Goal: Information Seeking & Learning: Find specific page/section

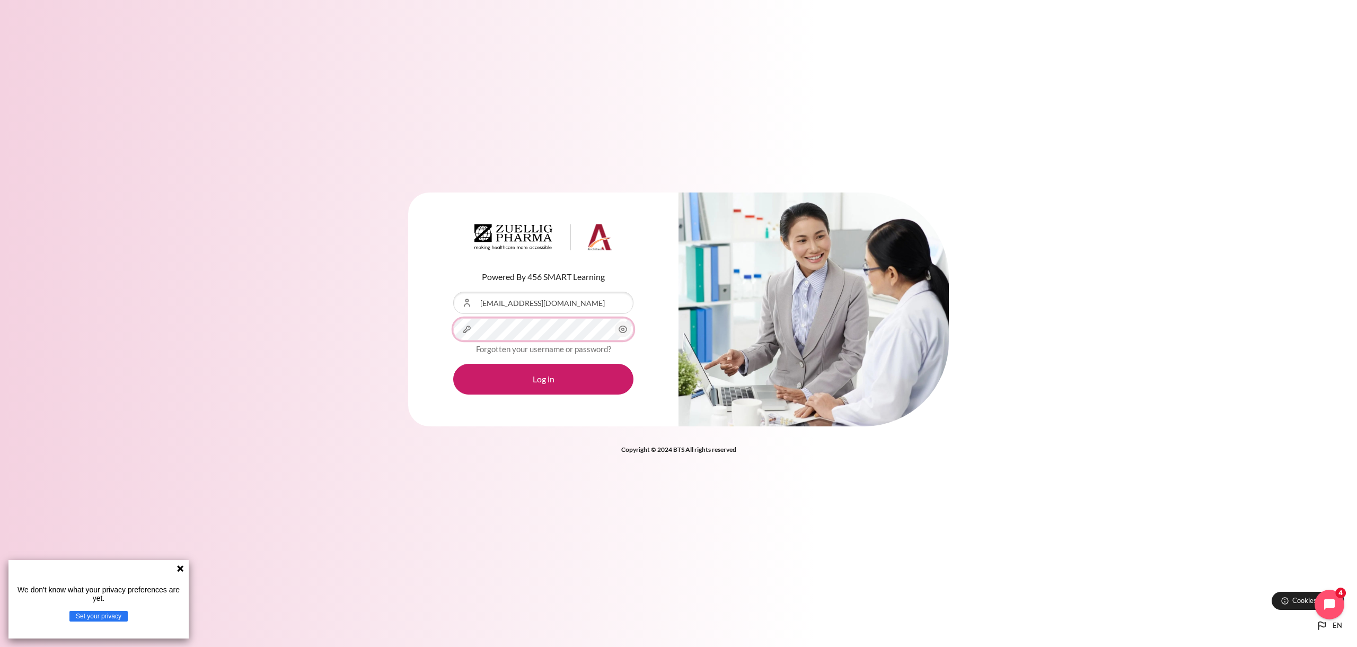
click at [453, 364] on button "Log in" at bounding box center [543, 379] width 180 height 31
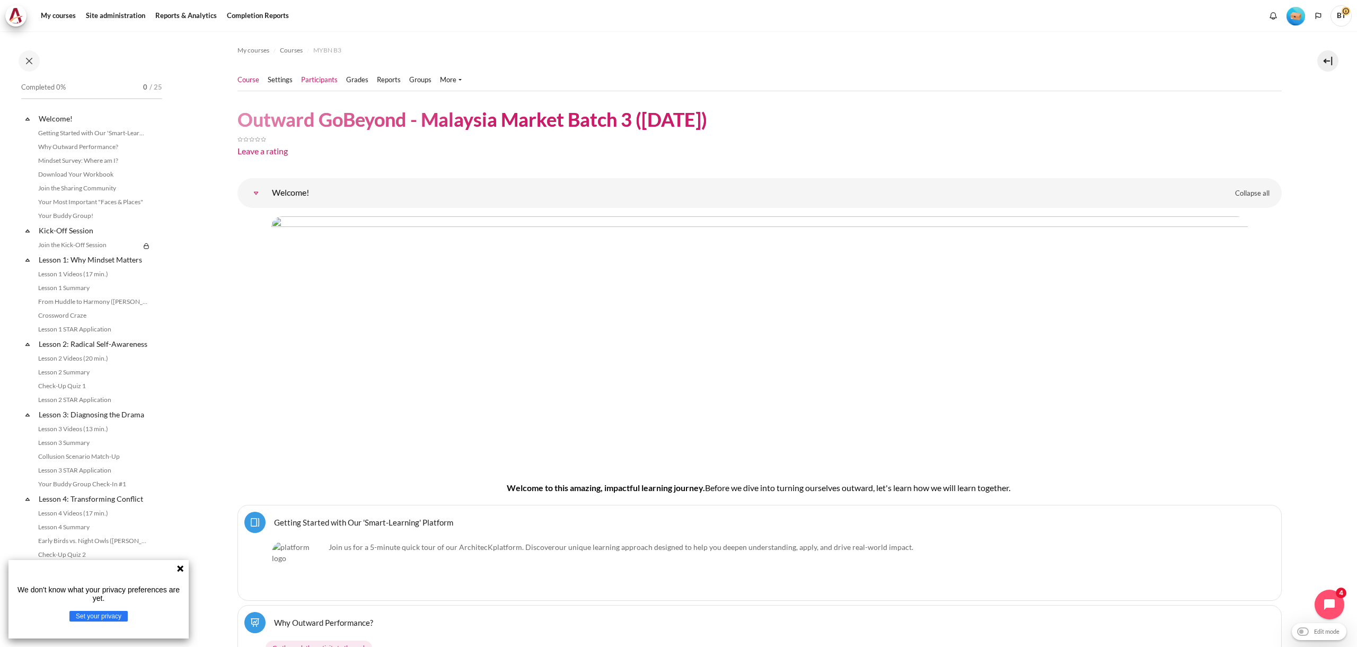
click at [322, 80] on link "Participants" at bounding box center [319, 80] width 37 height 11
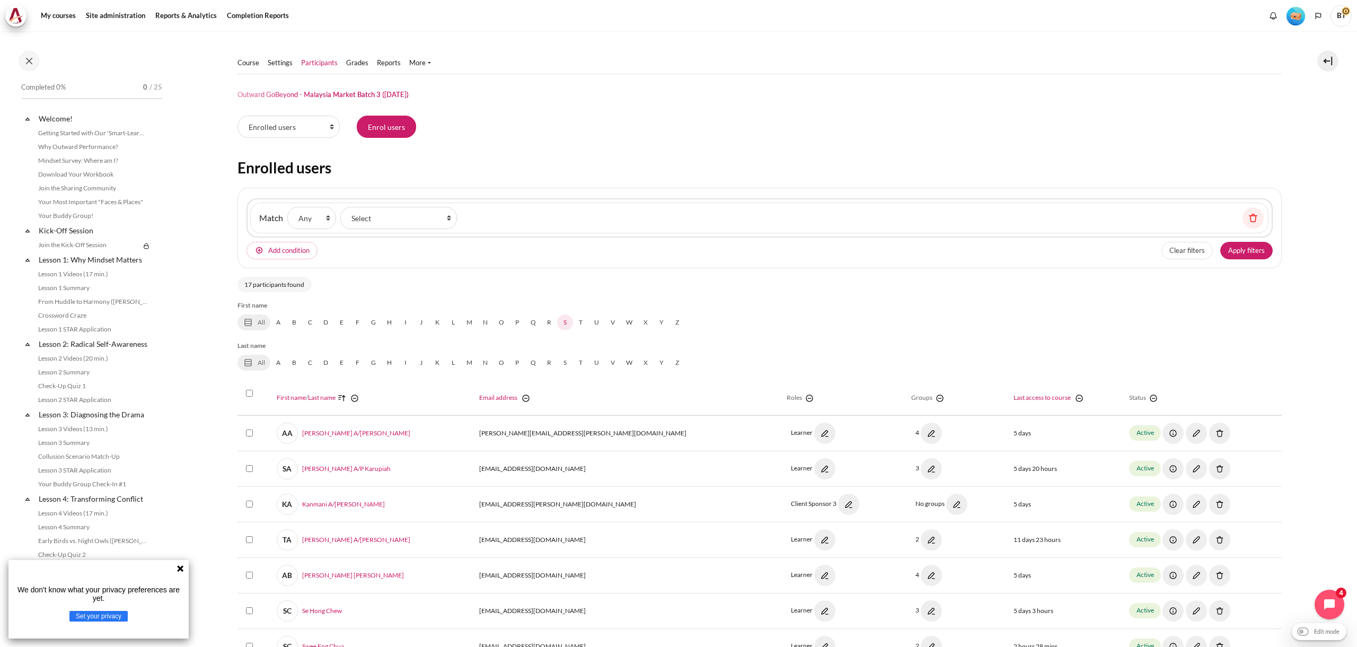
click at [565, 322] on link "S" at bounding box center [565, 322] width 16 height 16
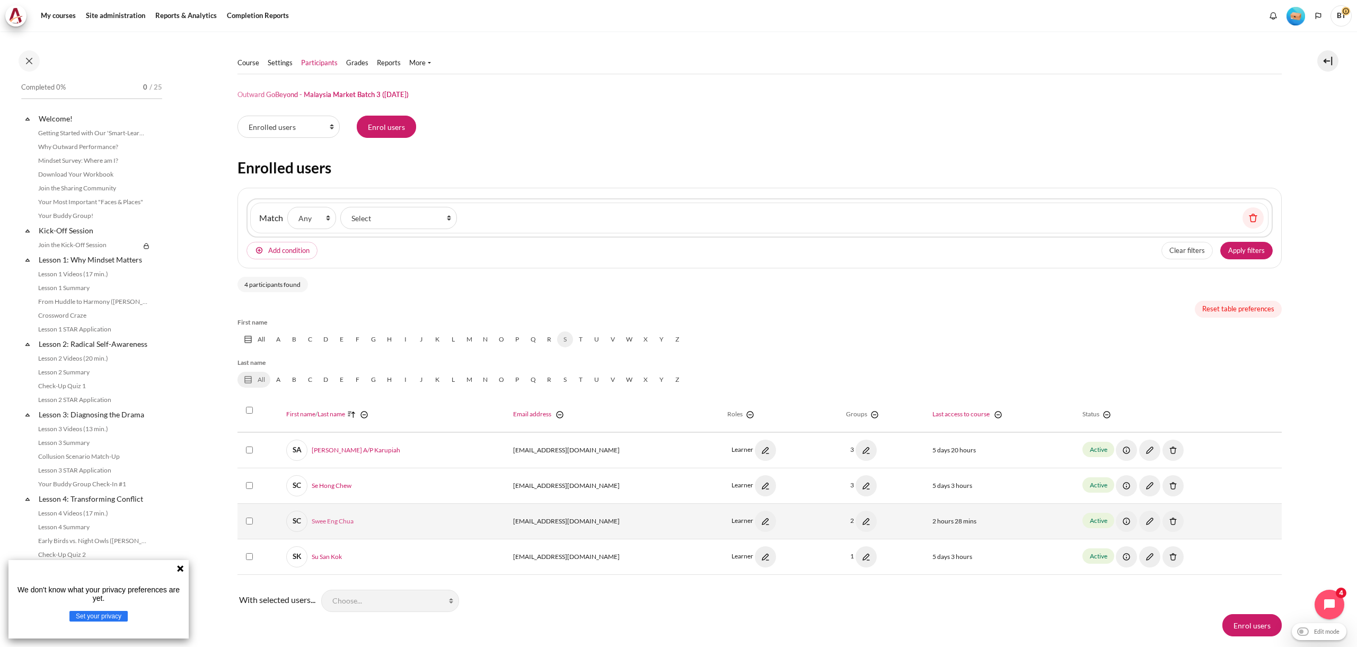
click at [334, 522] on link "SC Swee Eng Chua" at bounding box center [319, 521] width 67 height 21
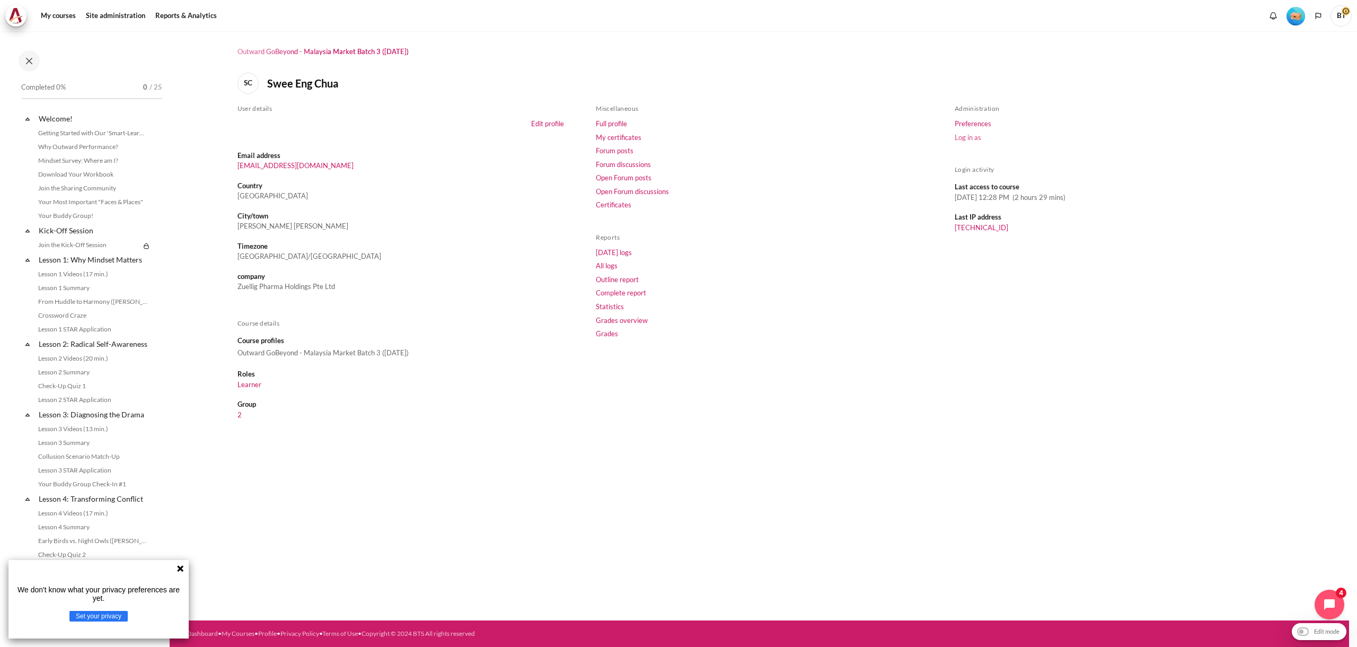
click at [975, 138] on link "Log in as" at bounding box center [968, 137] width 27 height 8
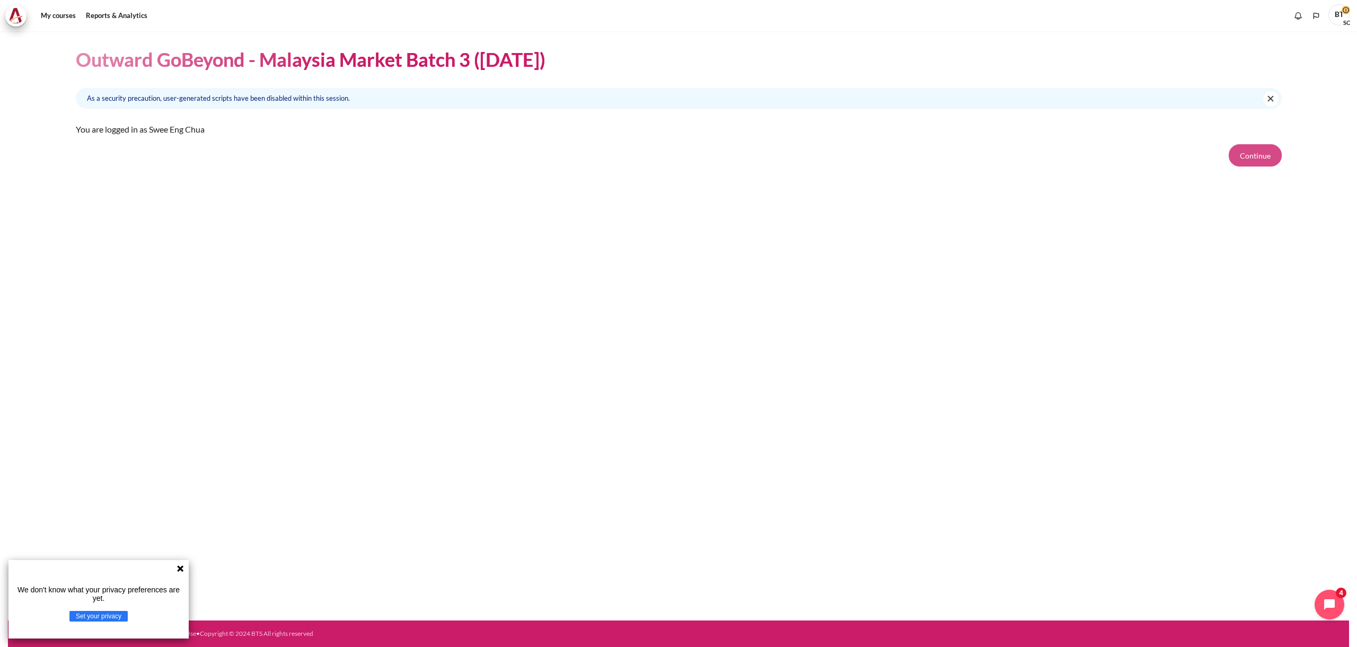
click at [1243, 152] on button "Continue" at bounding box center [1255, 155] width 53 height 22
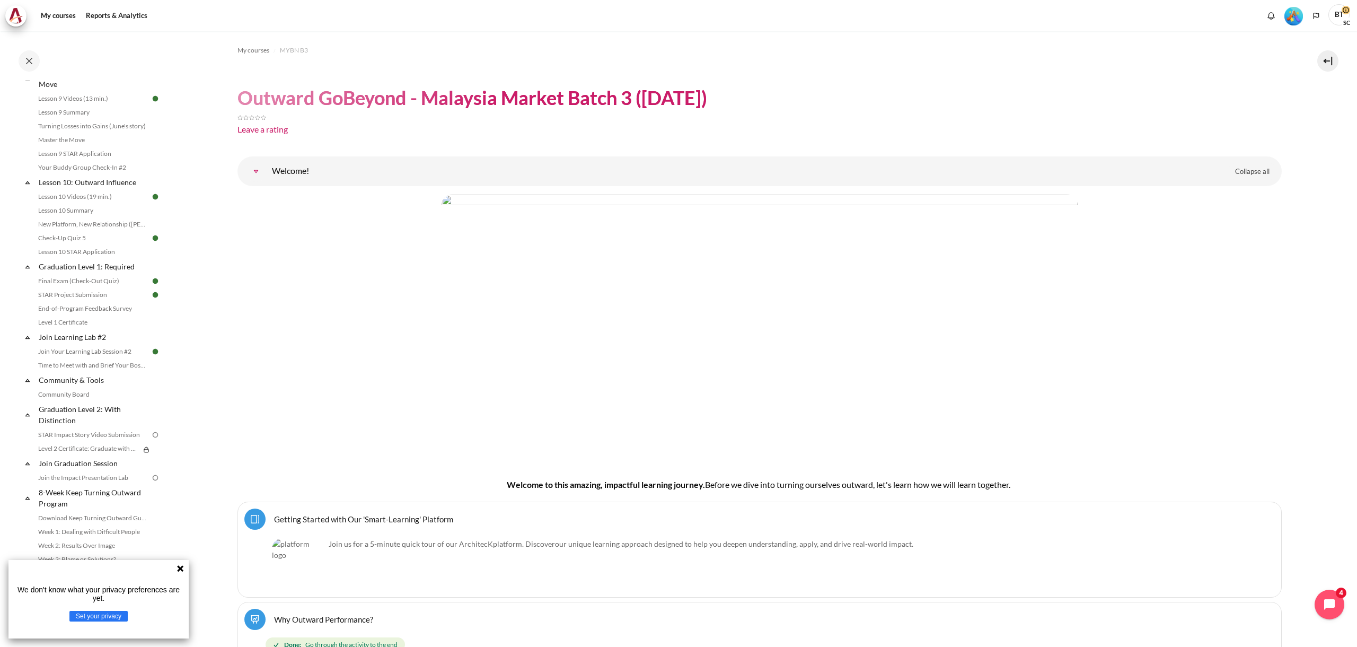
scroll to position [942, 0]
click at [89, 280] on link "Level 1 Certificate" at bounding box center [93, 279] width 116 height 13
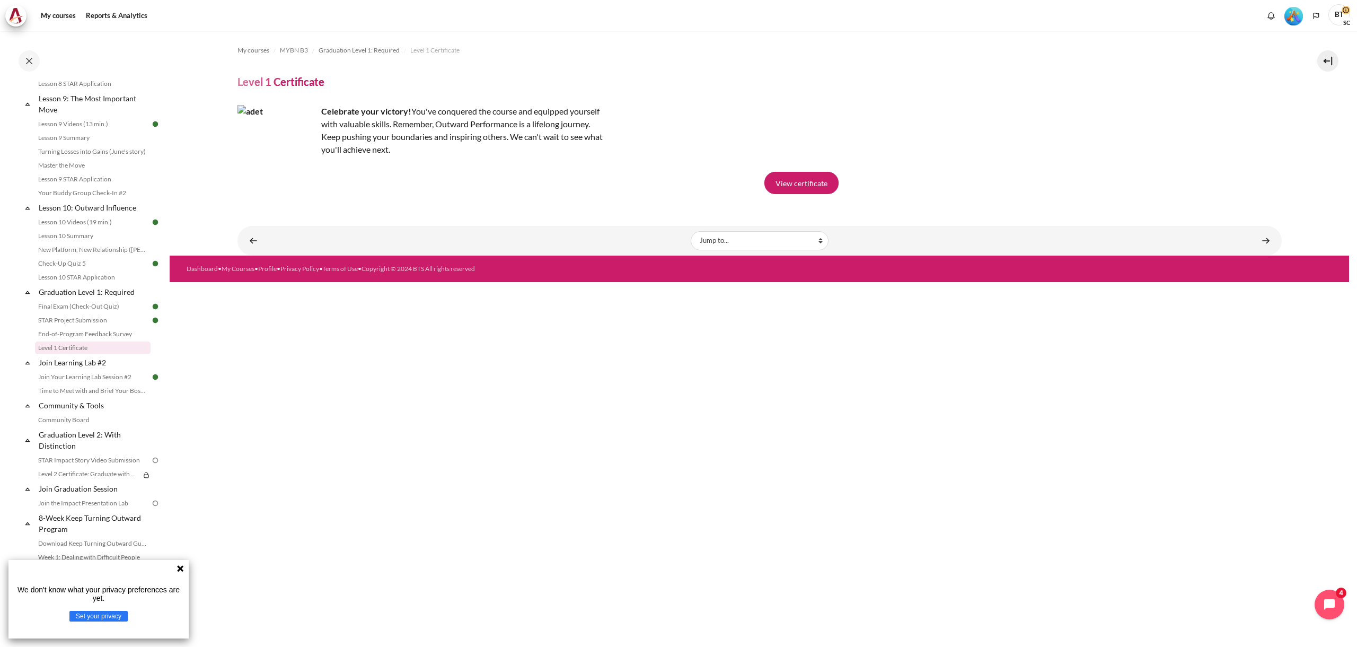
scroll to position [945, 0]
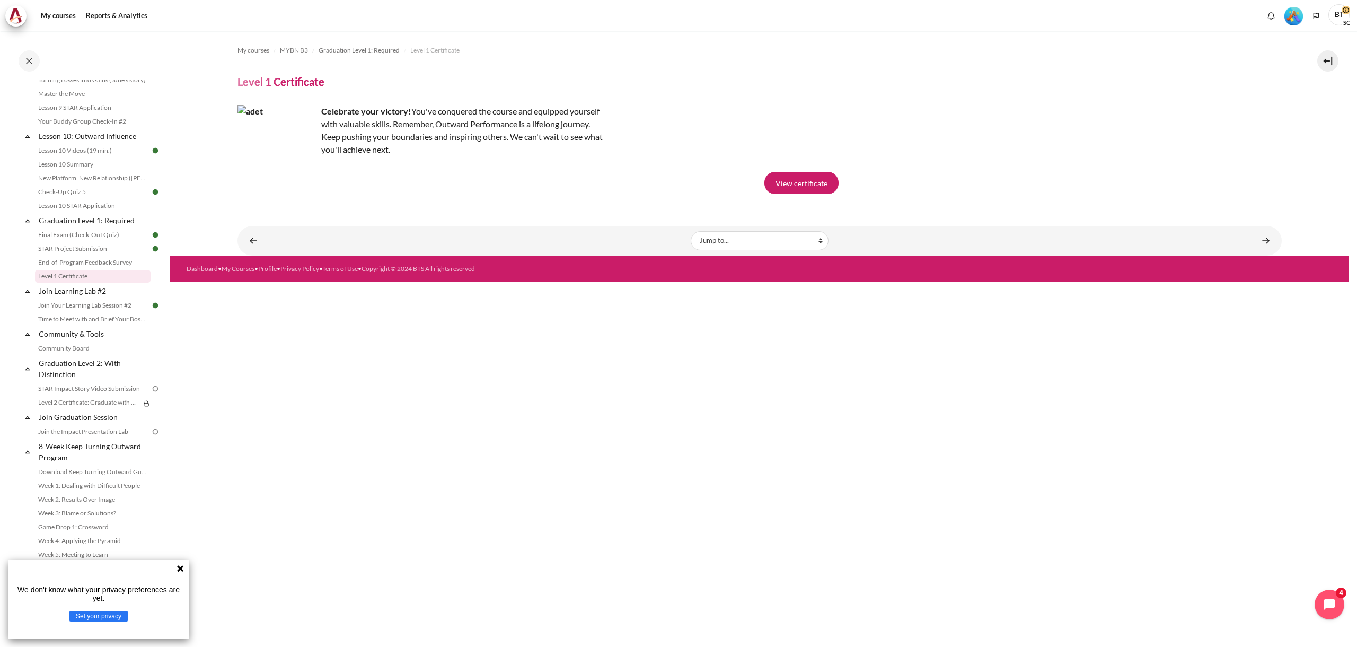
click at [1346, 10] on span "BT" at bounding box center [1340, 15] width 23 height 23
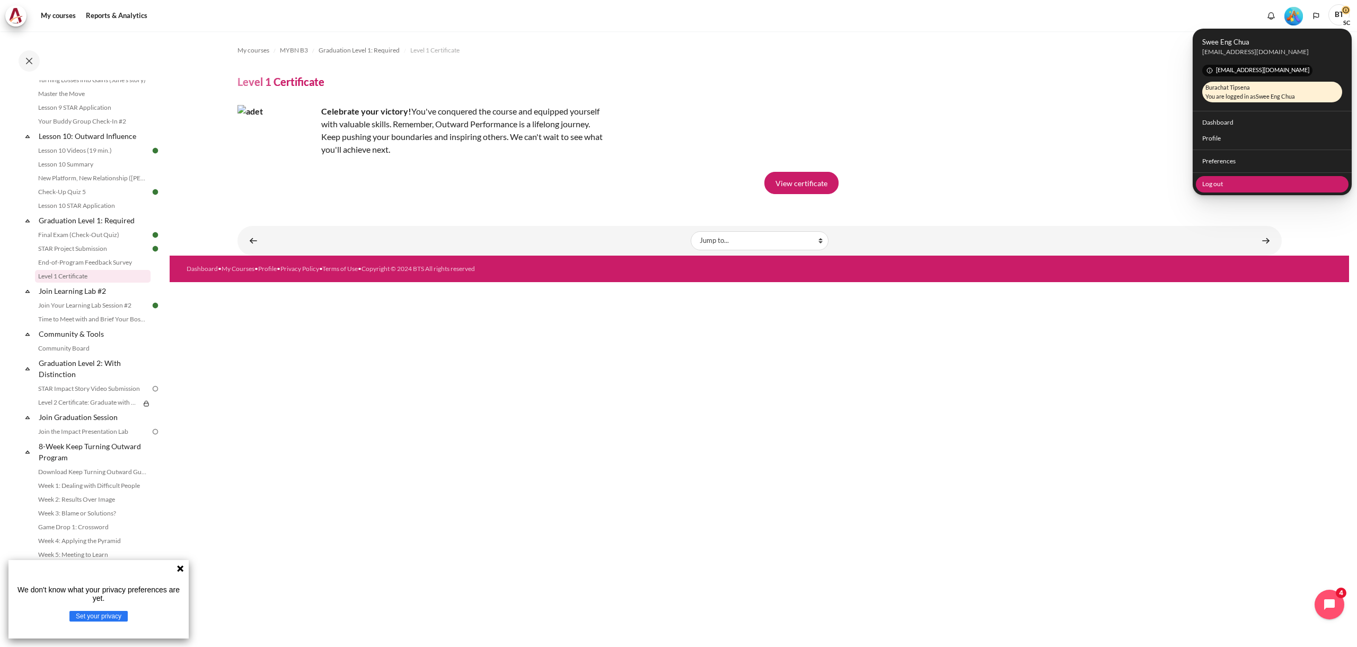
click at [1230, 181] on link "Log out" at bounding box center [1272, 184] width 153 height 16
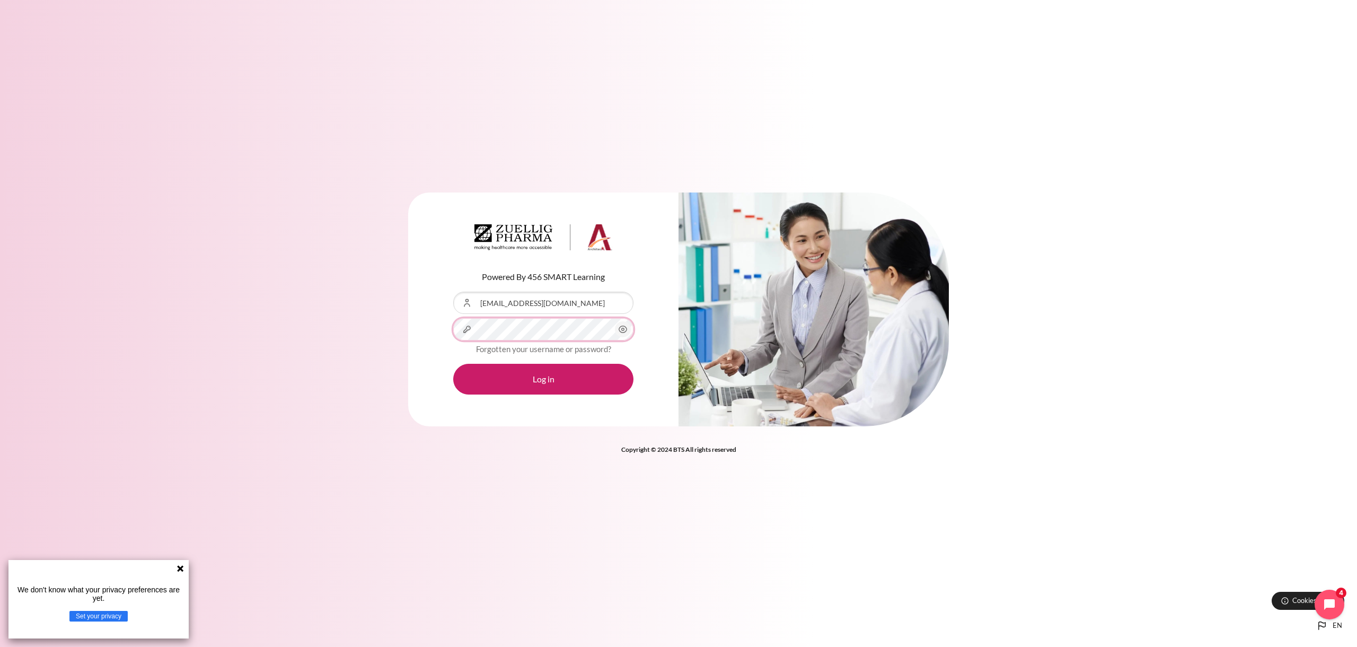
click at [453, 364] on button "Log in" at bounding box center [543, 379] width 180 height 31
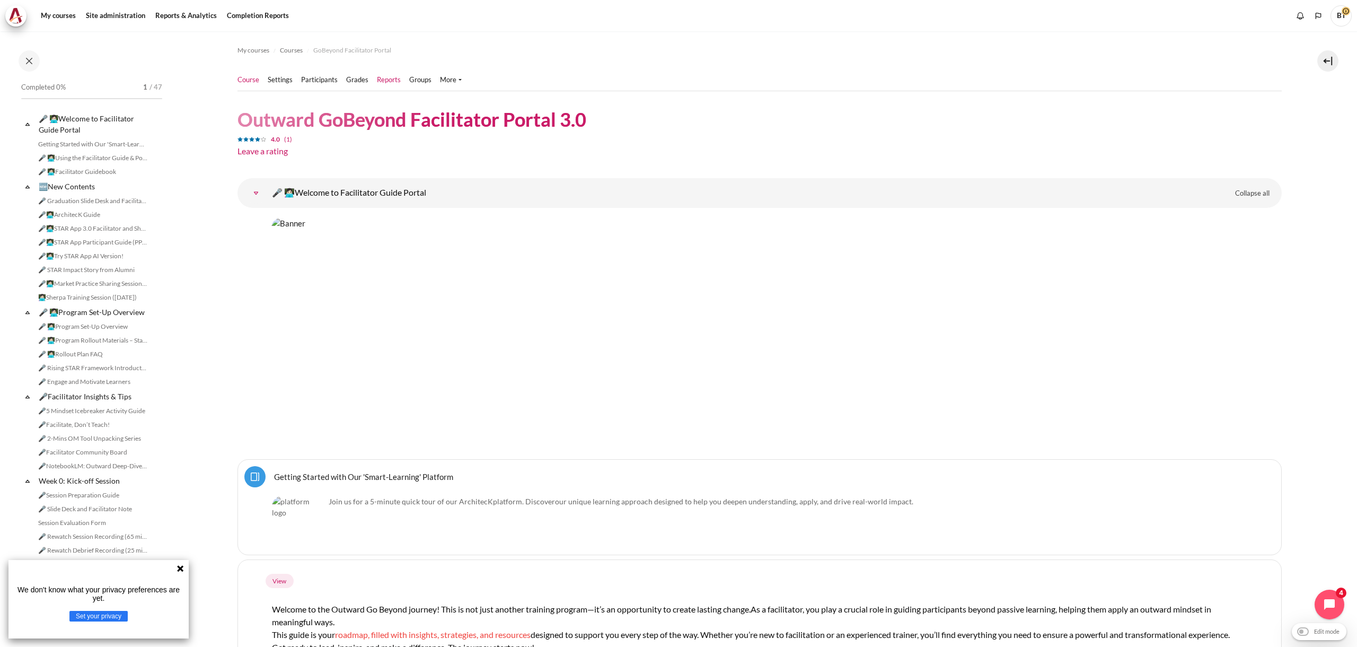
click at [386, 76] on link "Reports" at bounding box center [389, 80] width 24 height 11
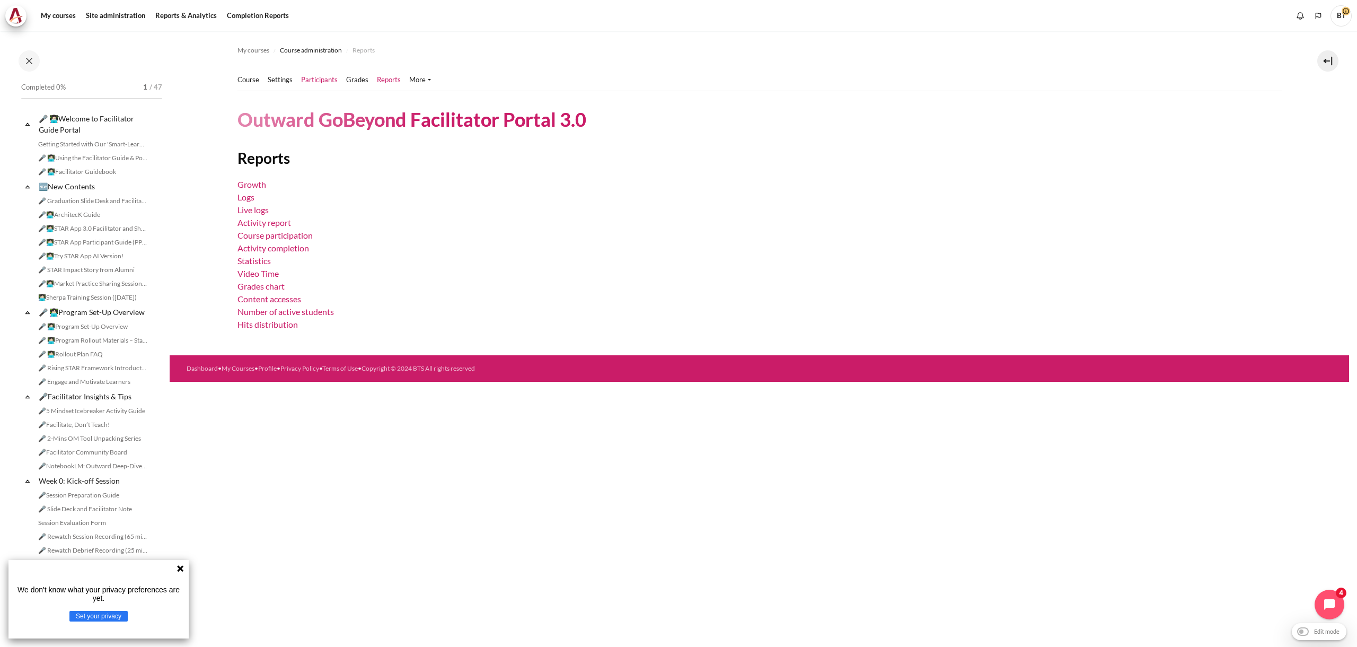
click at [312, 81] on link "Participants" at bounding box center [319, 80] width 37 height 11
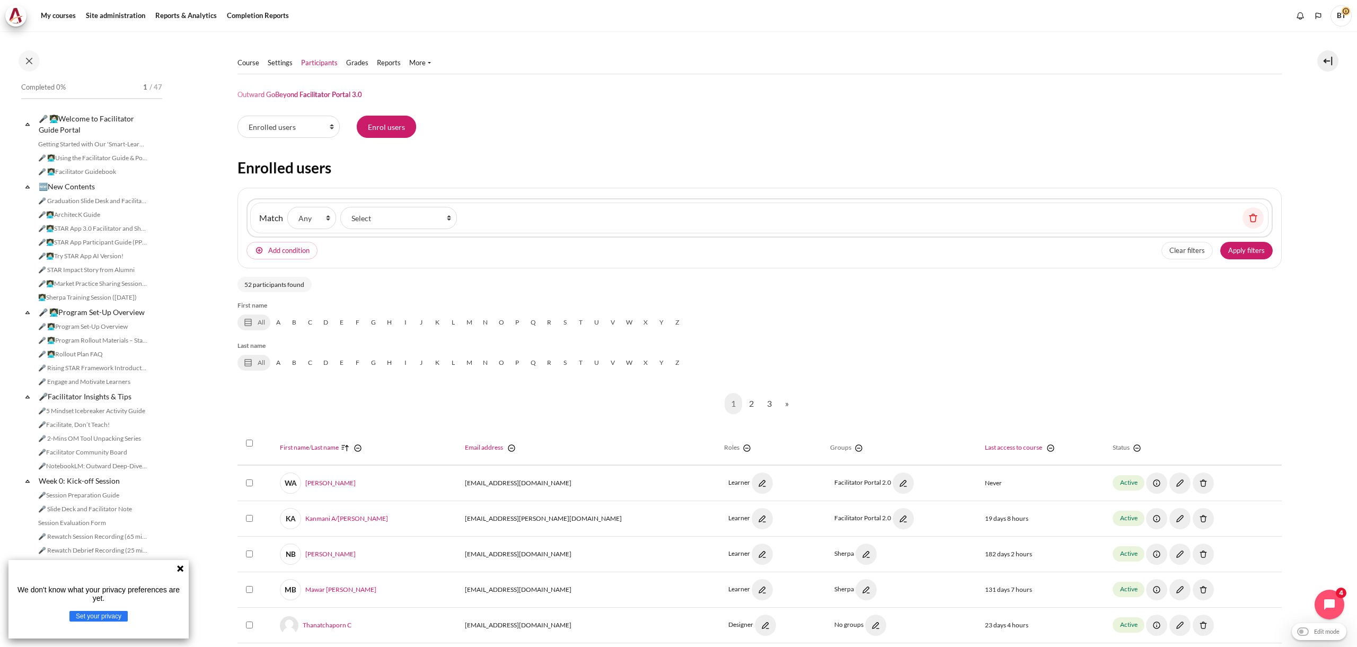
scroll to position [1, 0]
click at [357, 324] on link "F" at bounding box center [358, 322] width 16 height 16
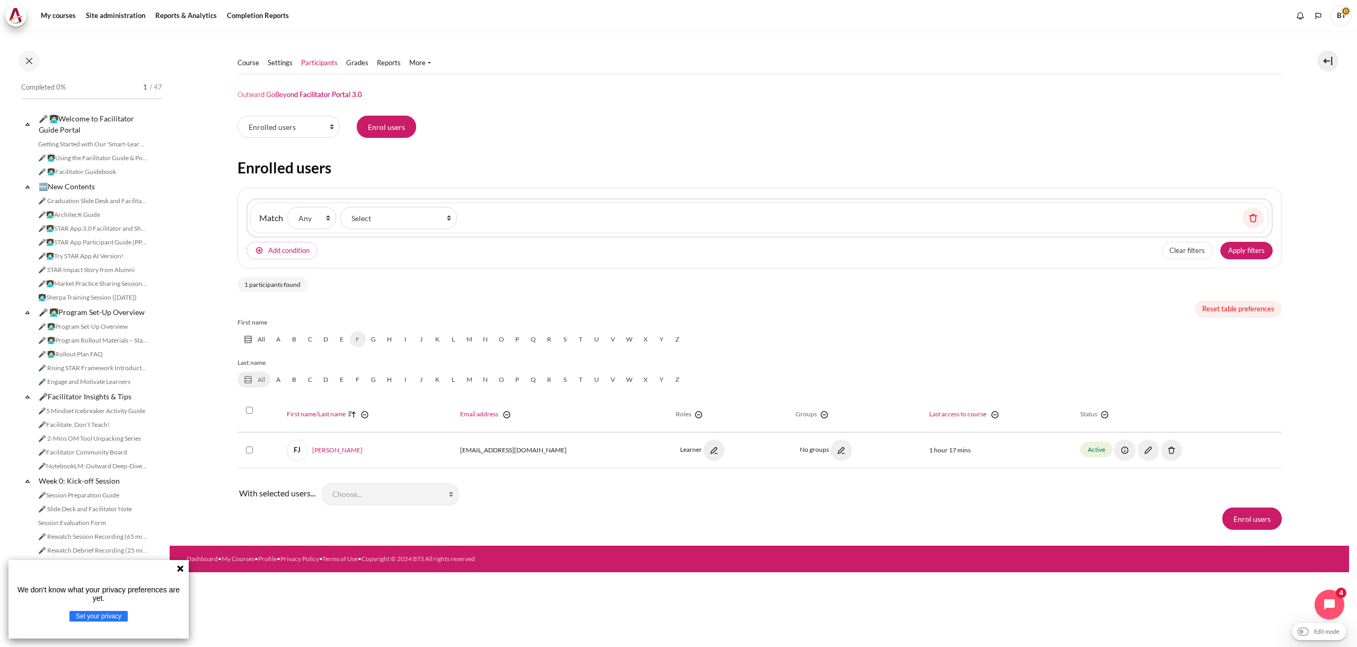
scroll to position [0, 0]
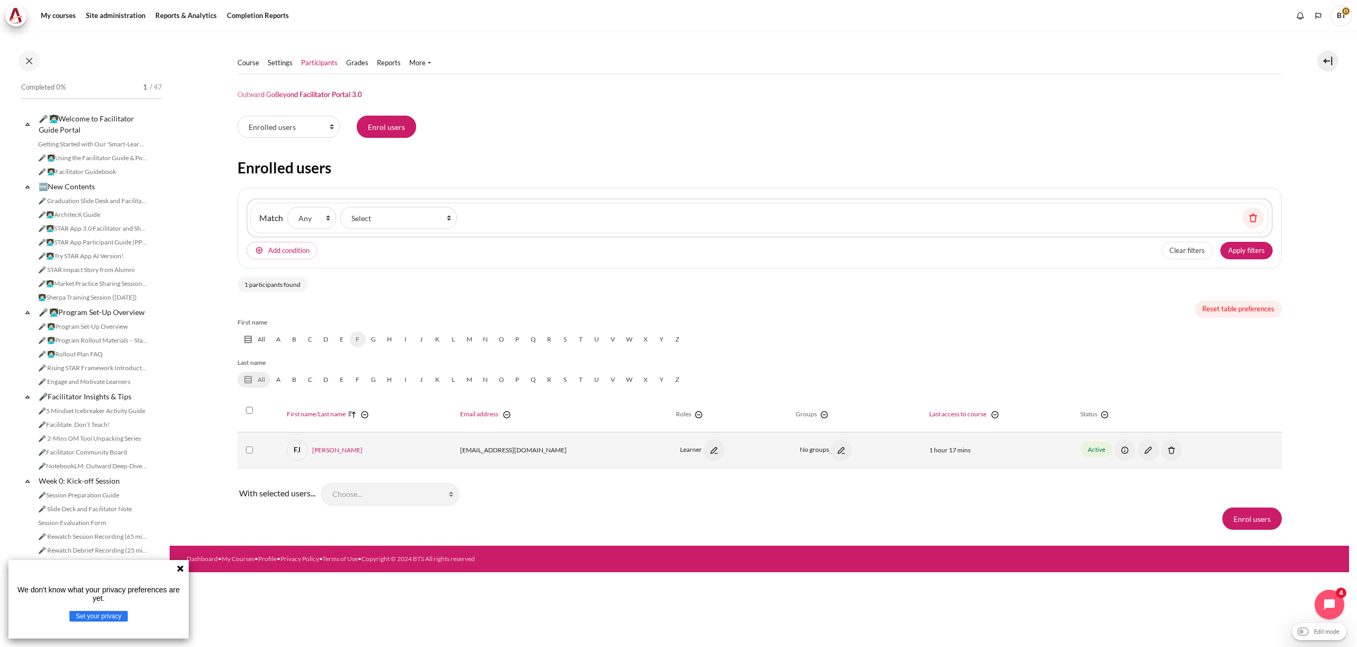
click at [680, 450] on link "Learner" at bounding box center [702, 449] width 45 height 8
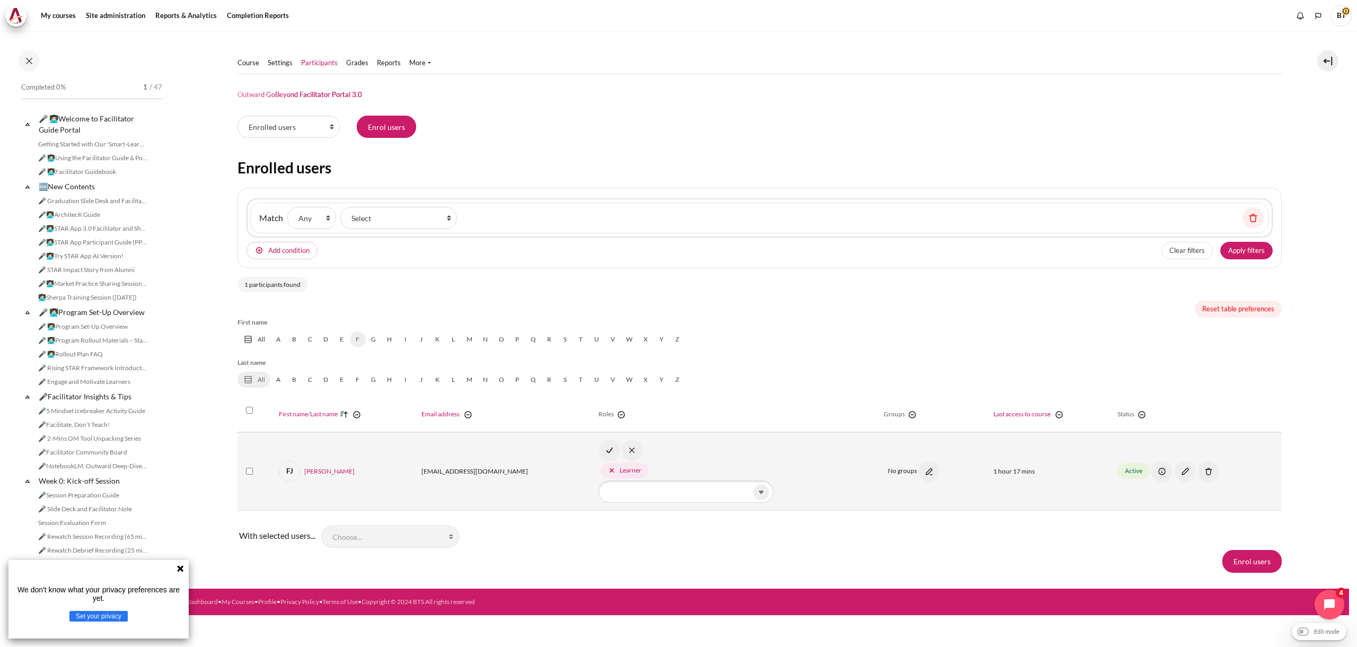
click at [764, 558] on div "Enrol users" at bounding box center [760, 561] width 1045 height 22
click at [621, 451] on img "Content" at bounding box center [631, 450] width 21 height 21
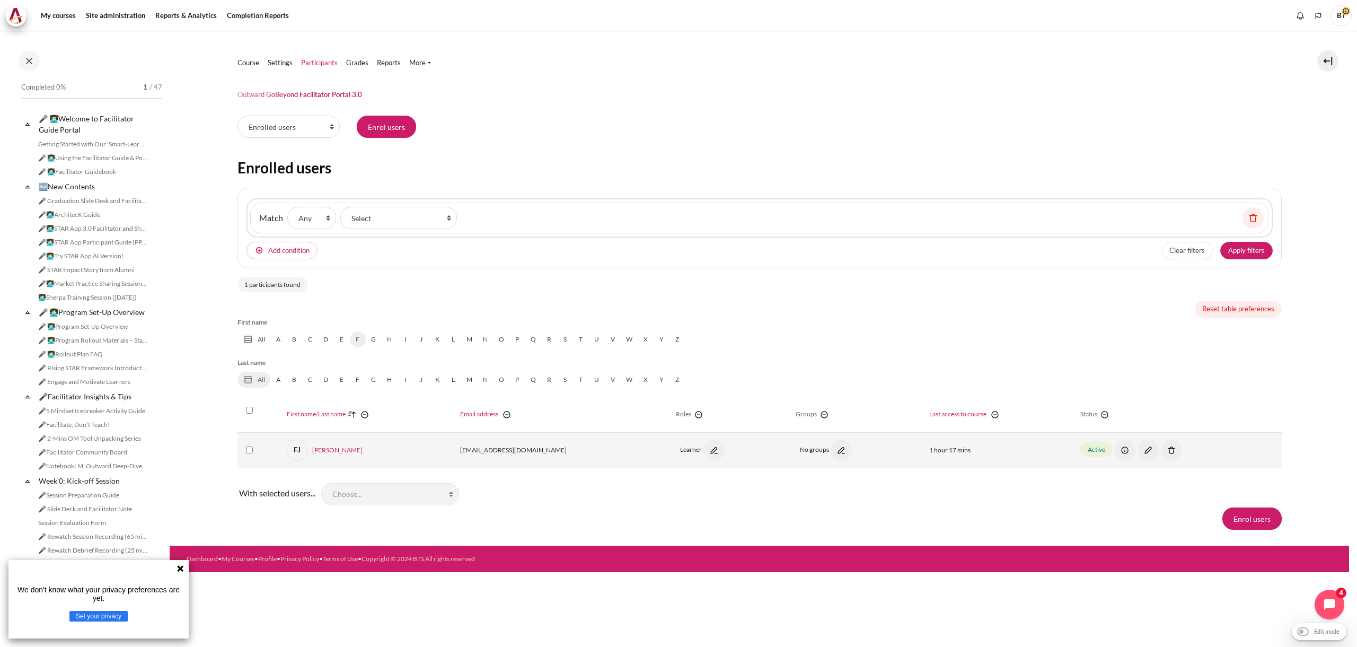
click at [252, 70] on ul "Course Settings Participants" at bounding box center [339, 62] width 202 height 21
click at [250, 64] on link "Course" at bounding box center [249, 63] width 22 height 11
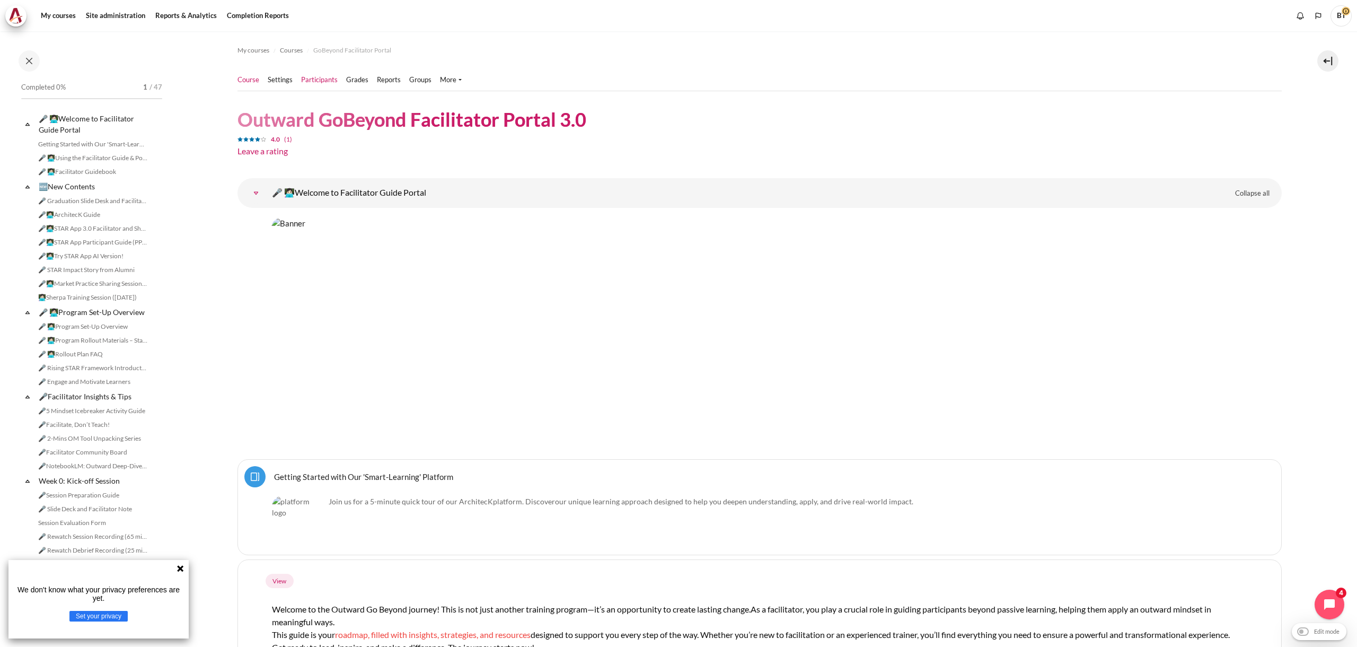
click at [311, 77] on link "Participants" at bounding box center [319, 80] width 37 height 11
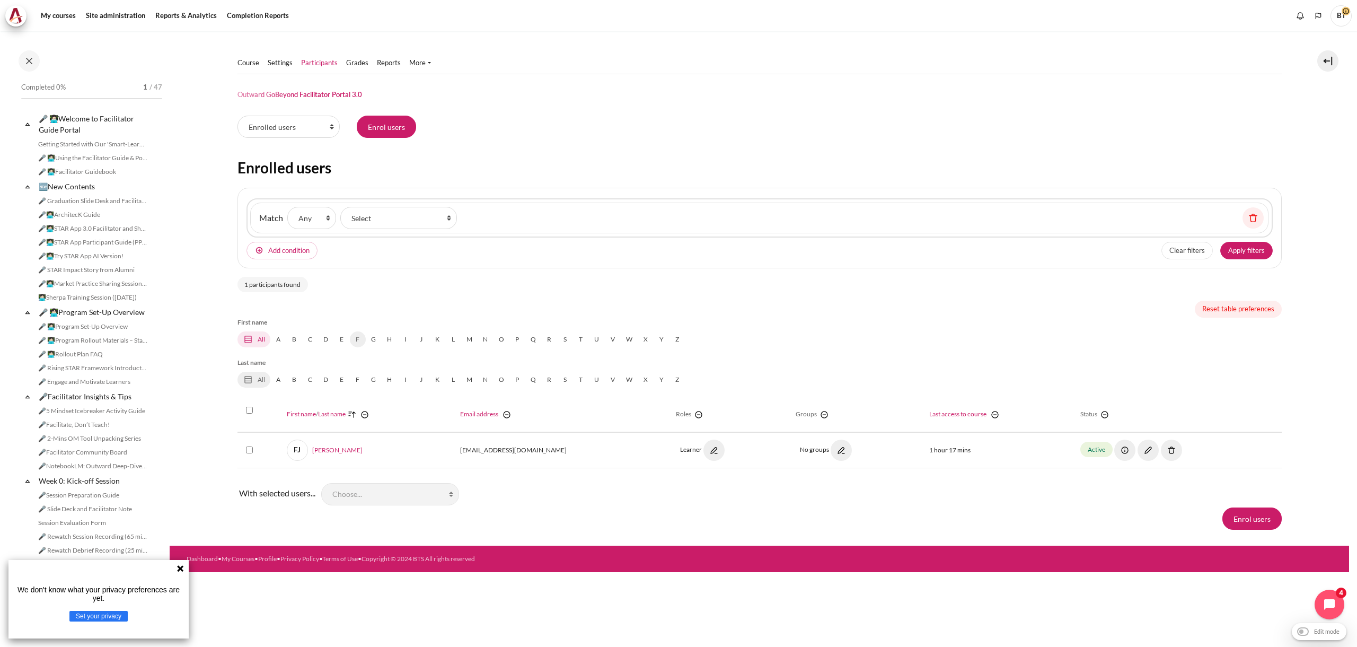
click at [265, 340] on link "All" at bounding box center [254, 339] width 33 height 16
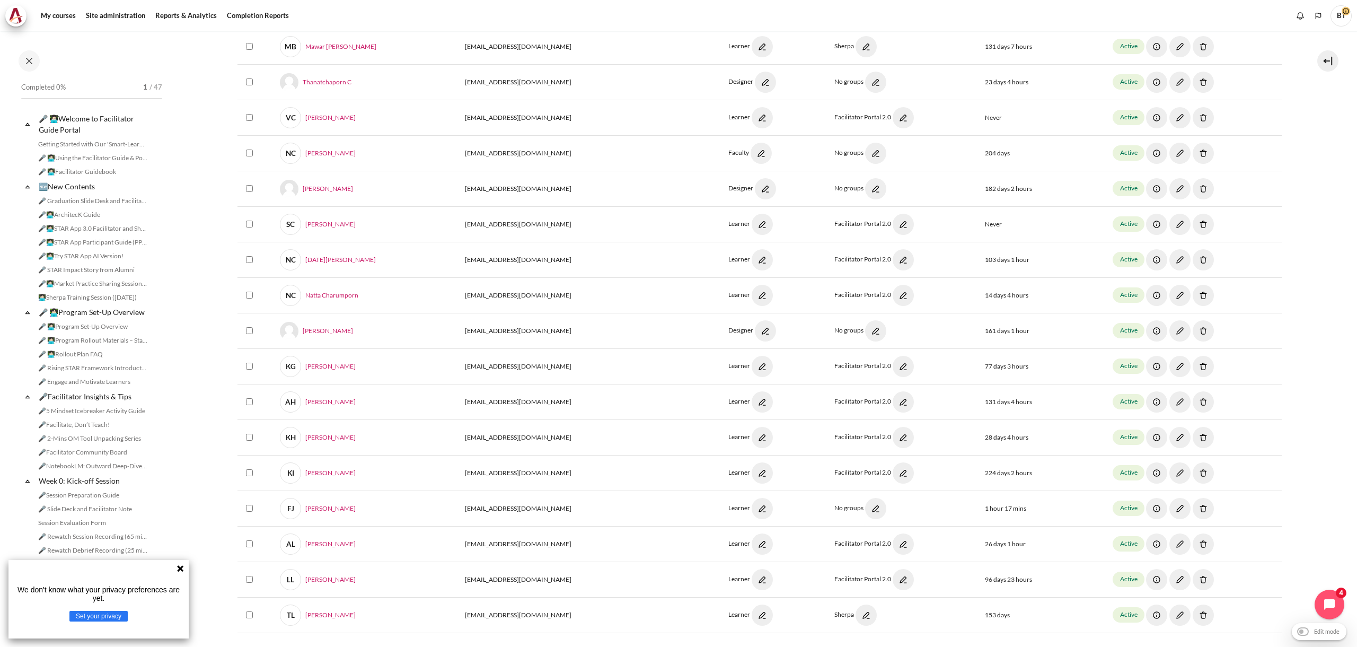
scroll to position [701, 0]
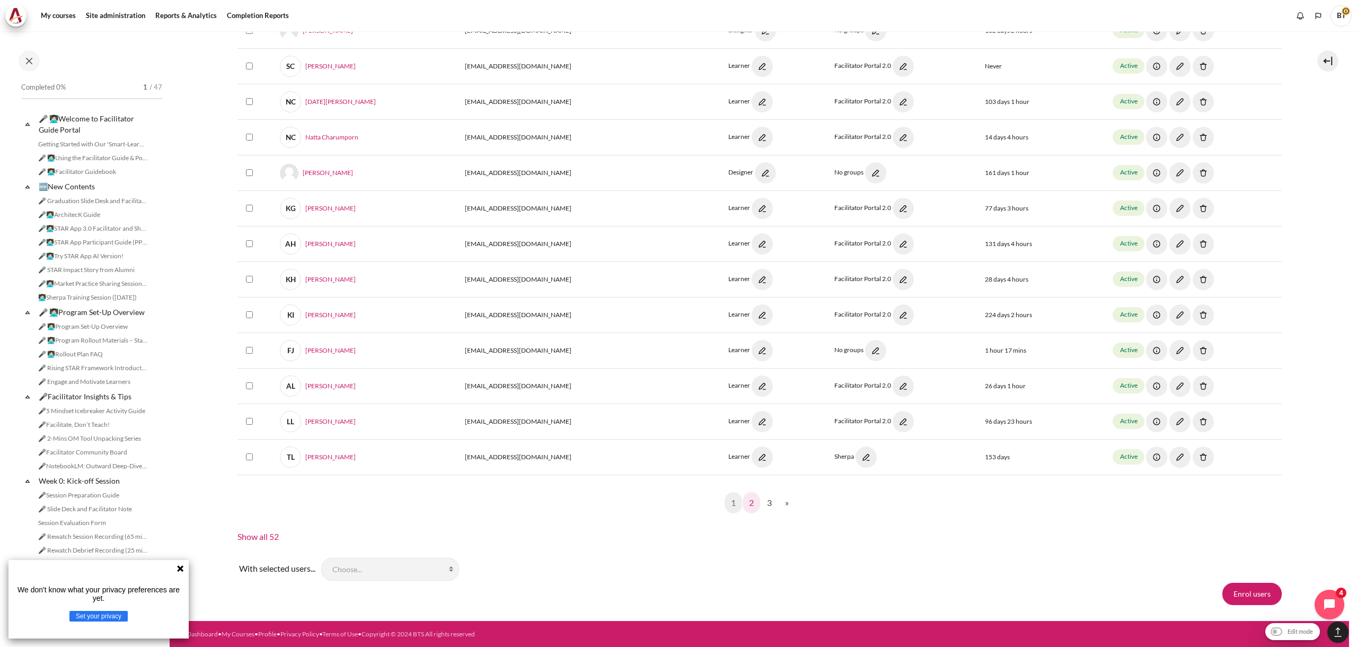
click at [752, 501] on link "2" at bounding box center [751, 502] width 17 height 21
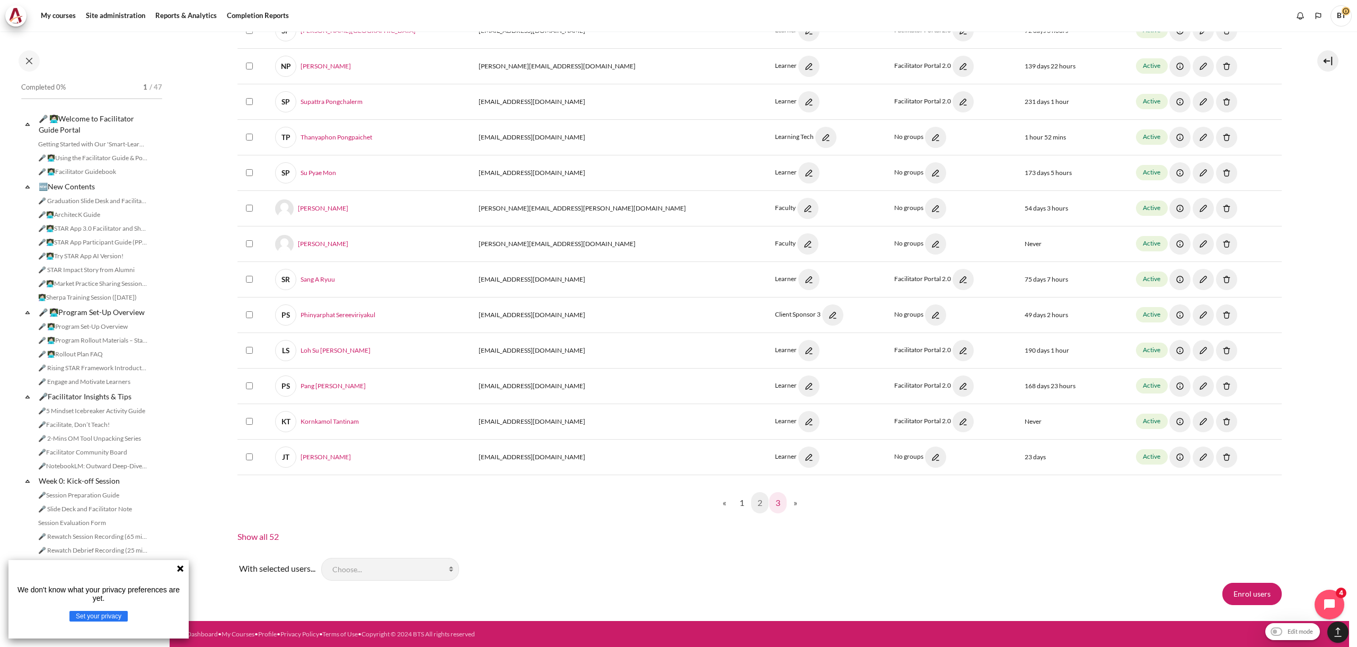
click at [773, 500] on link "3" at bounding box center [777, 502] width 17 height 21
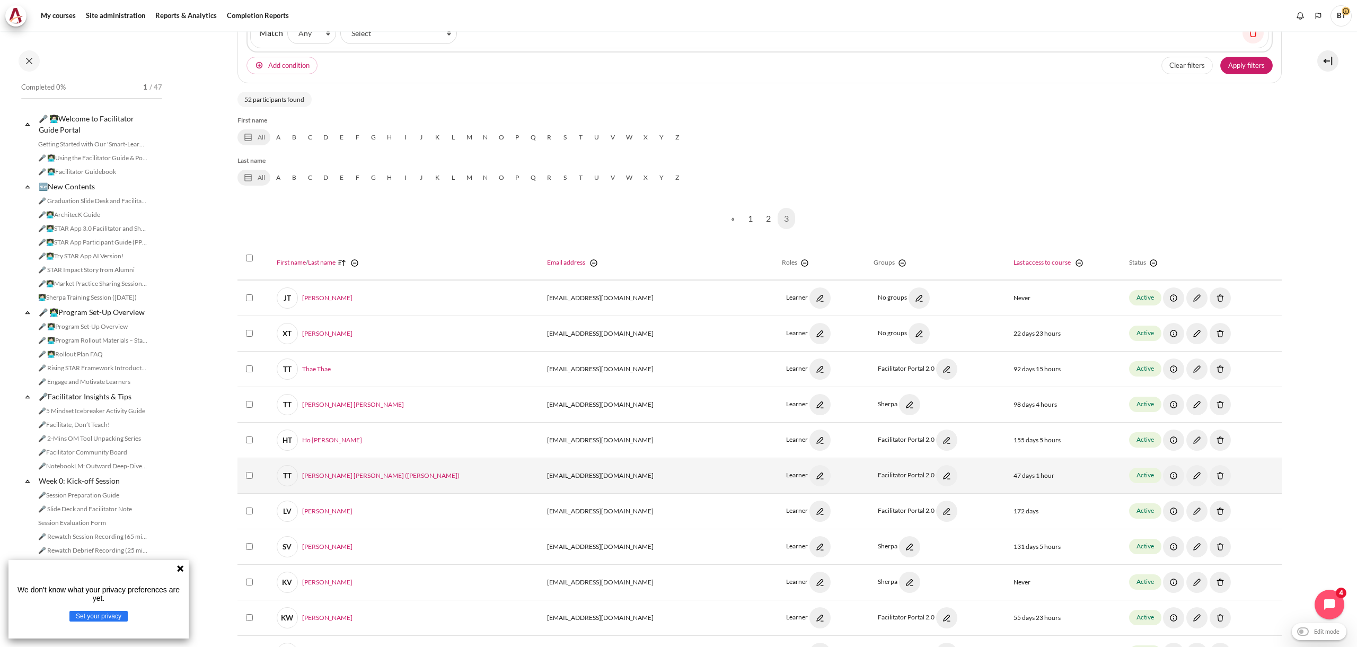
scroll to position [417, 0]
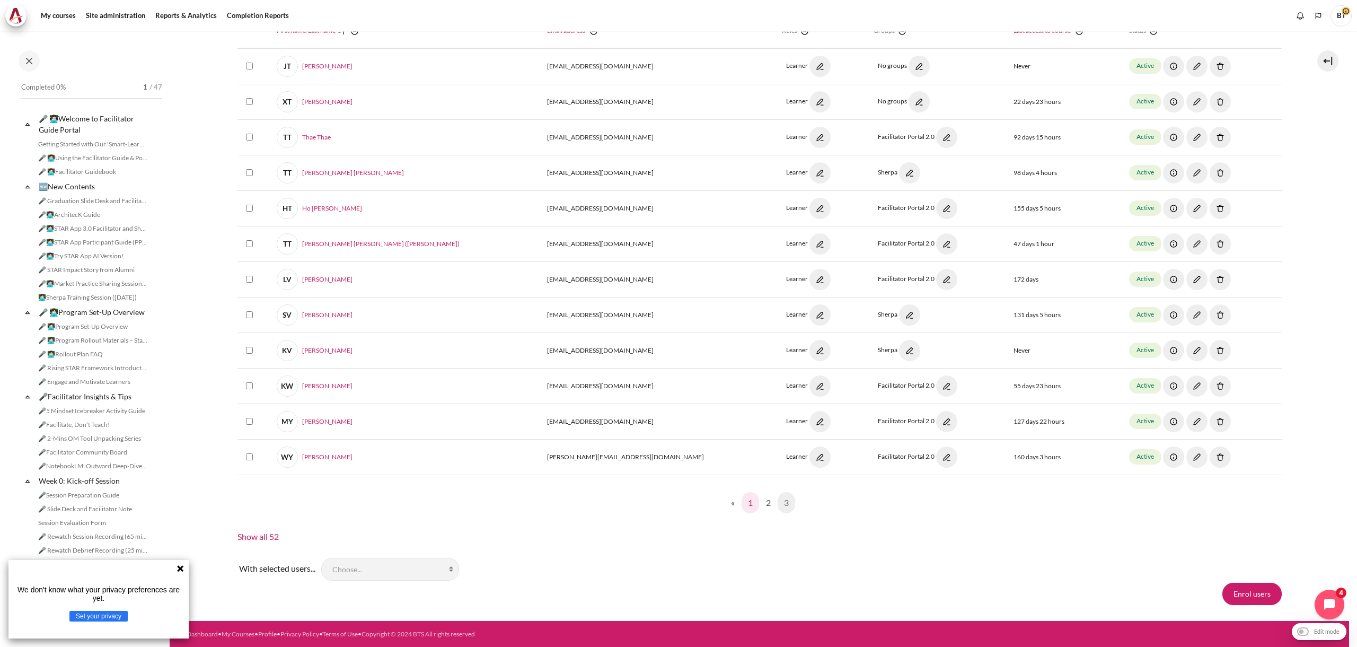
click at [743, 496] on link "1" at bounding box center [750, 502] width 17 height 21
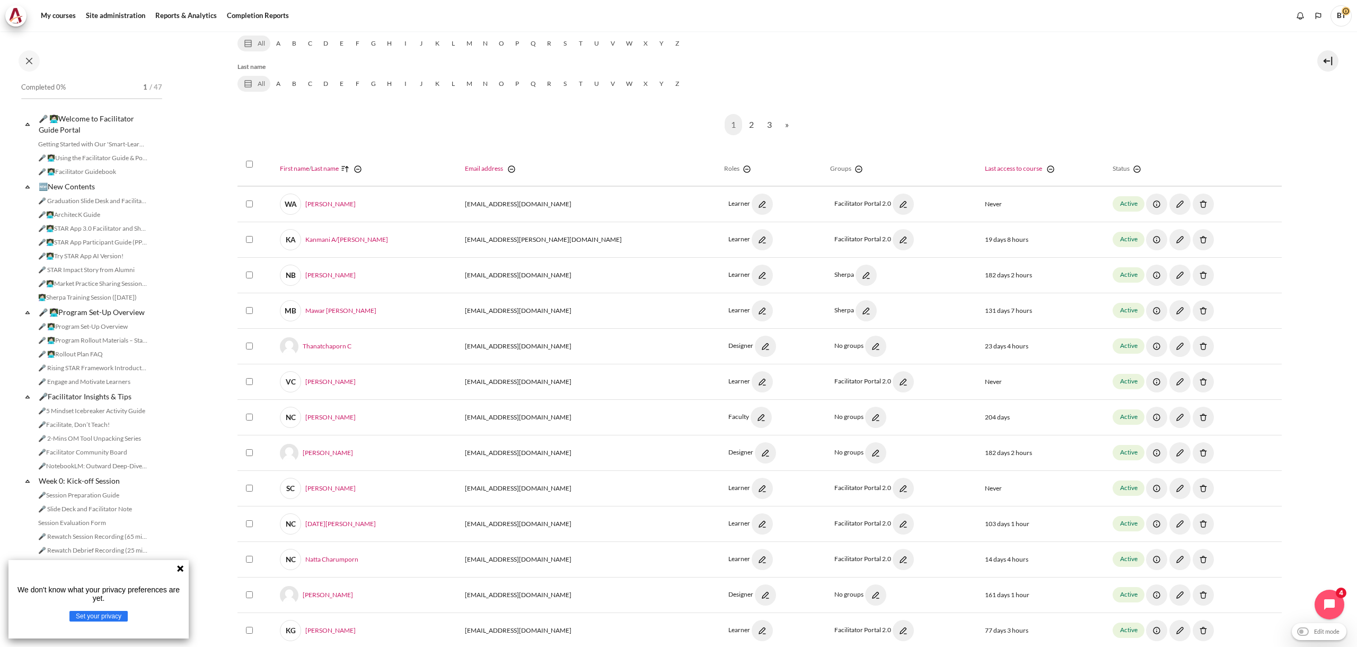
scroll to position [653, 0]
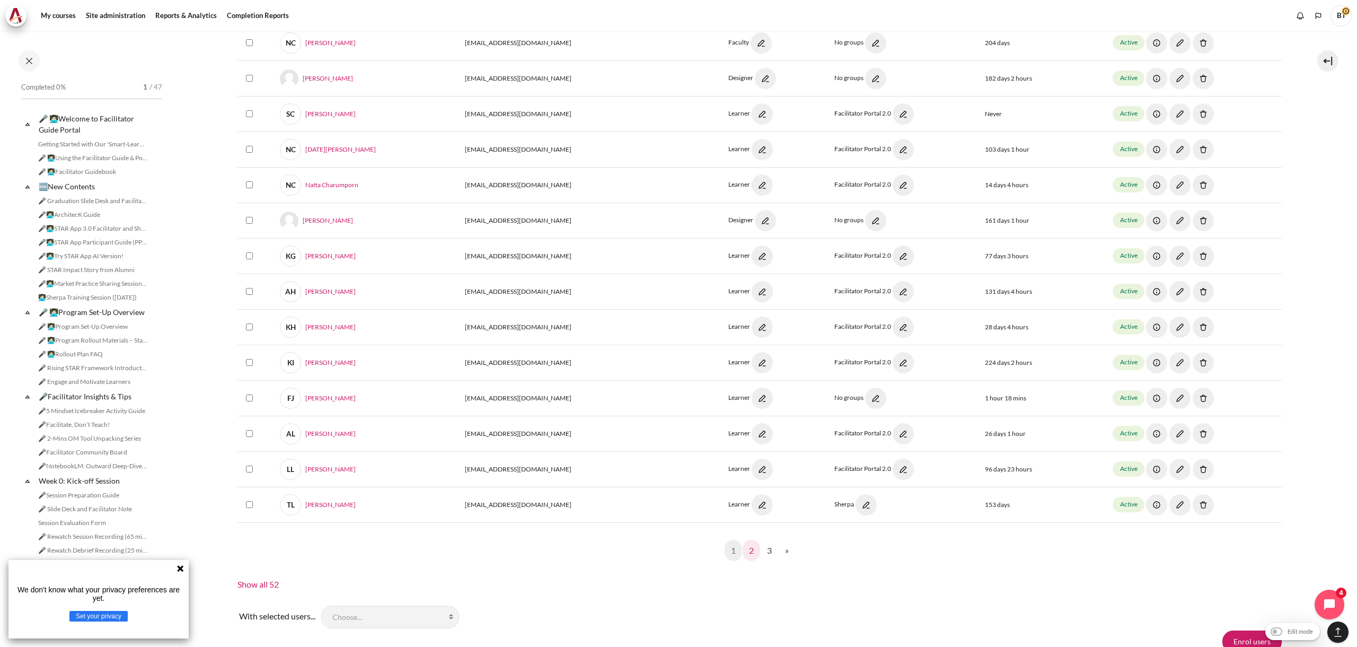
click at [750, 550] on link "2" at bounding box center [751, 550] width 17 height 21
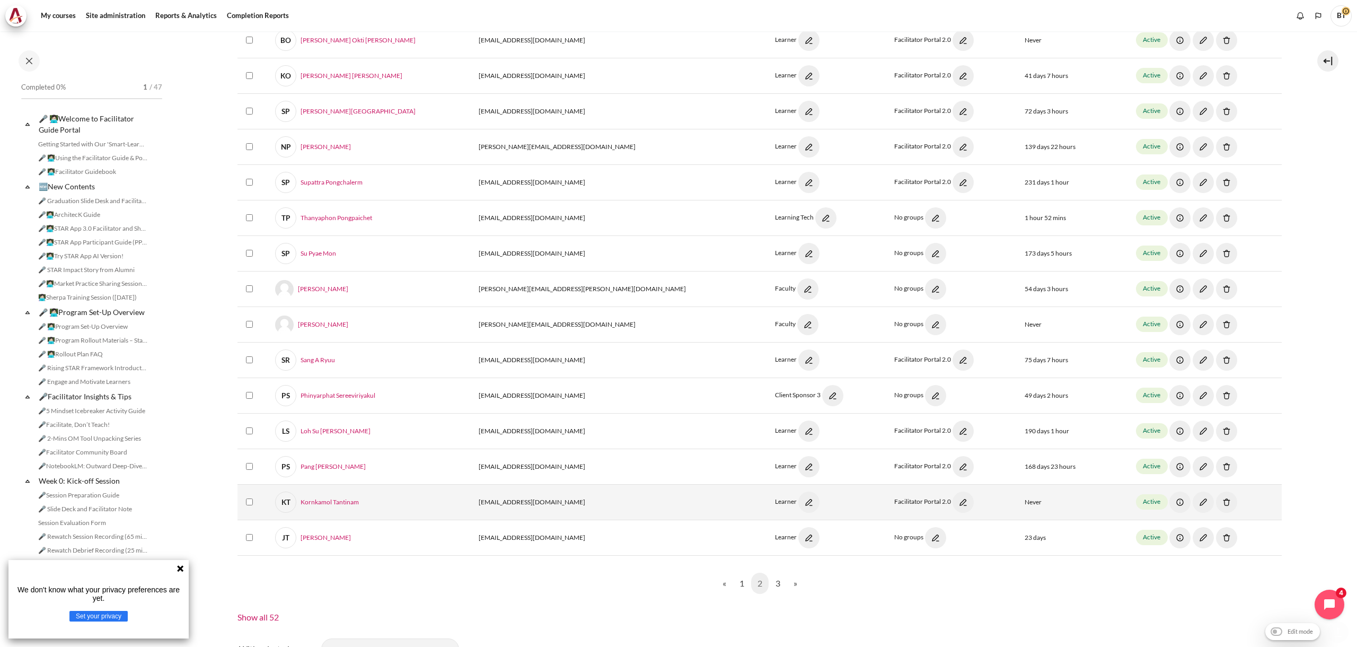
scroll to position [701, 0]
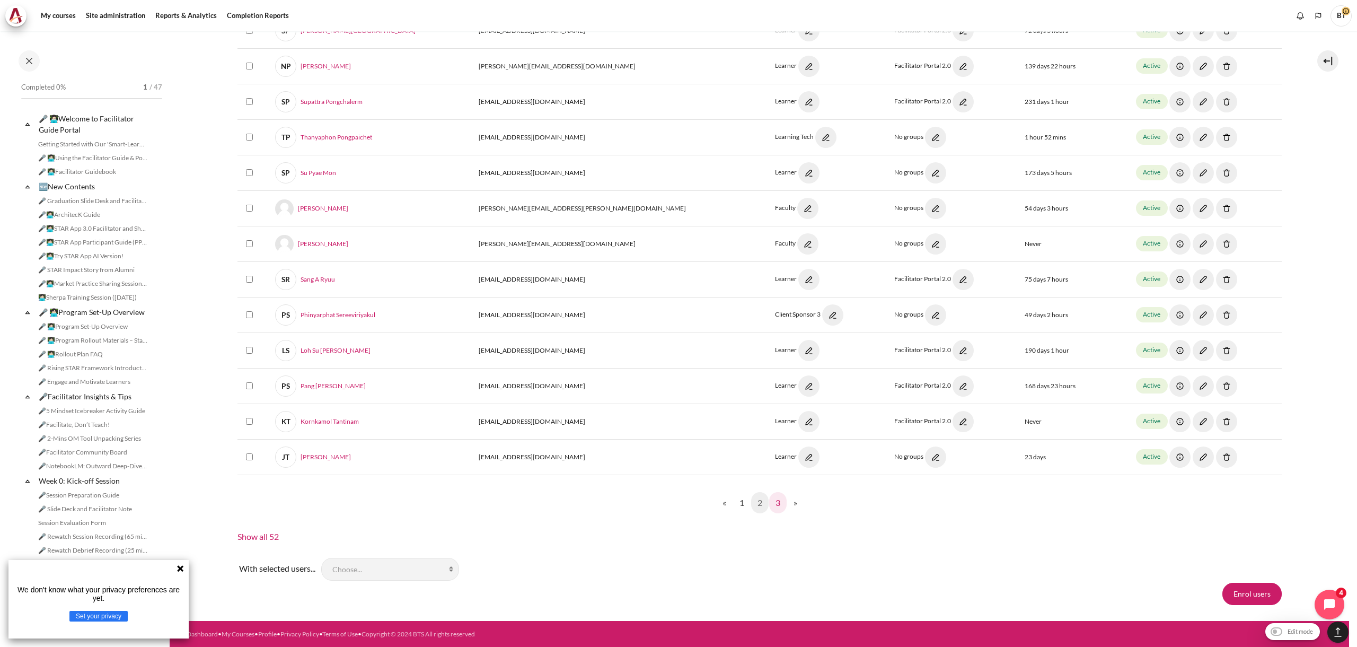
click at [775, 502] on link "3" at bounding box center [777, 502] width 17 height 21
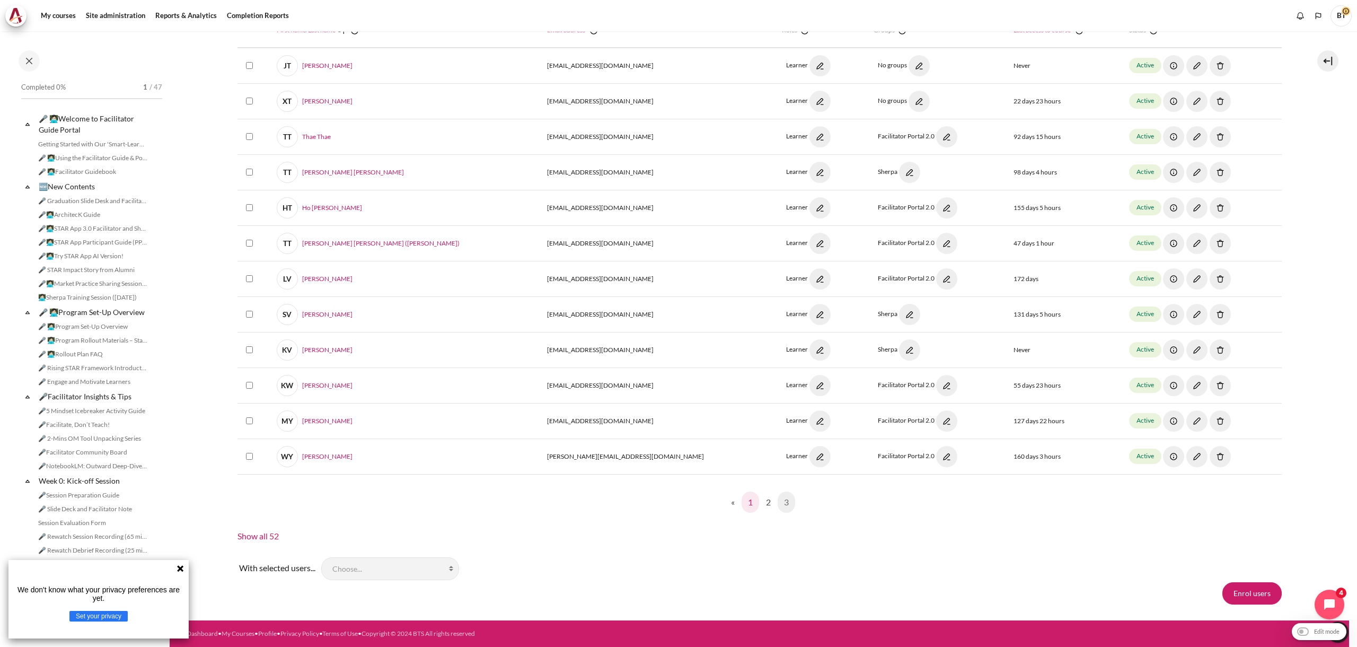
scroll to position [417, 0]
click at [748, 505] on link "1" at bounding box center [750, 502] width 17 height 21
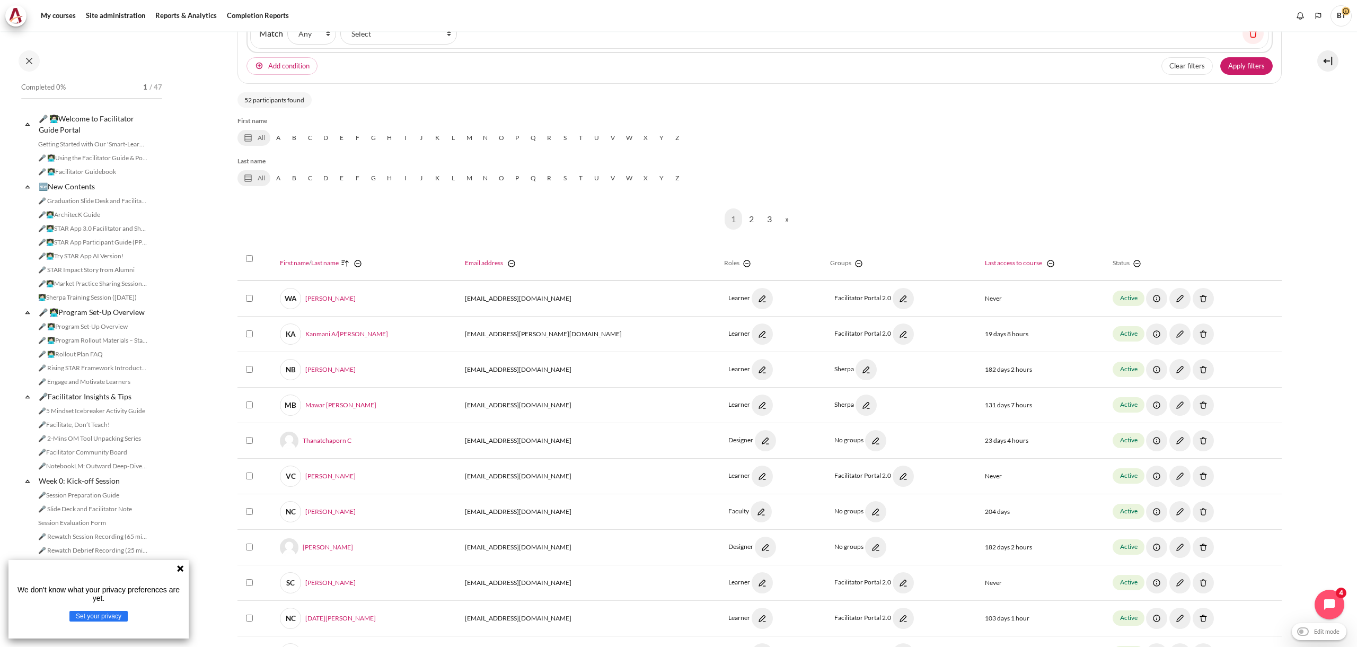
scroll to position [187, 0]
click at [360, 138] on link "F" at bounding box center [358, 136] width 16 height 16
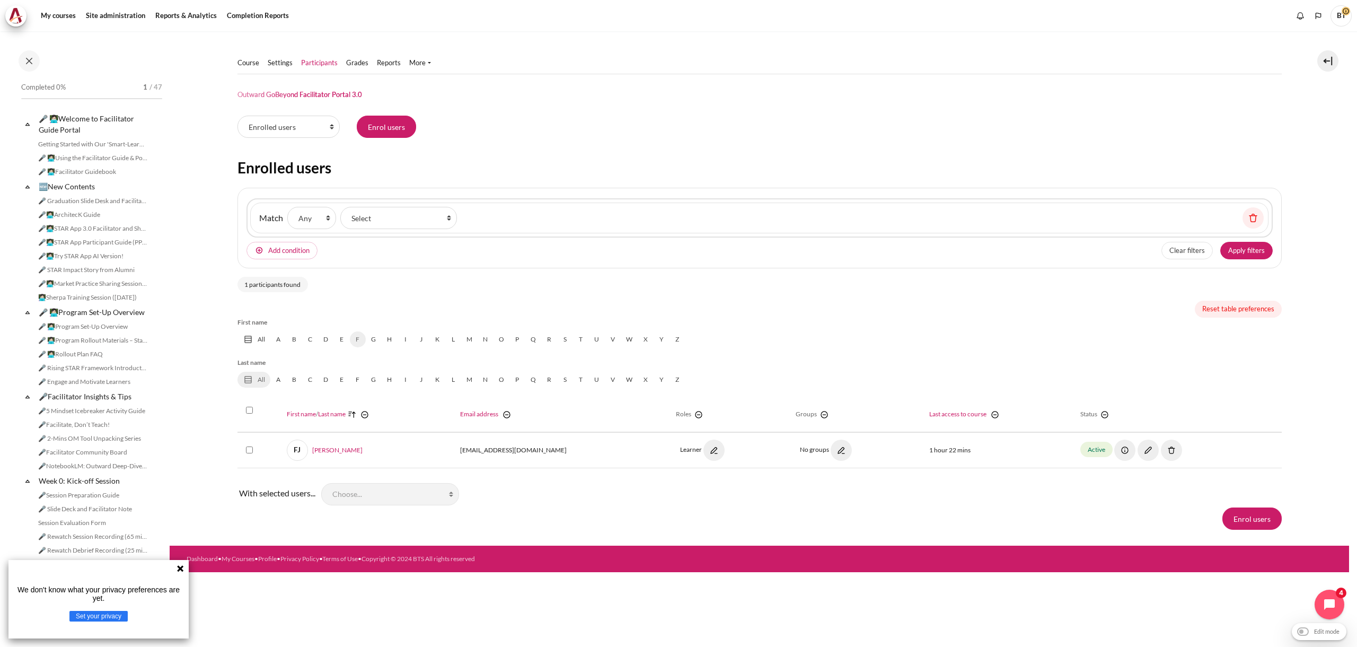
scroll to position [0, 0]
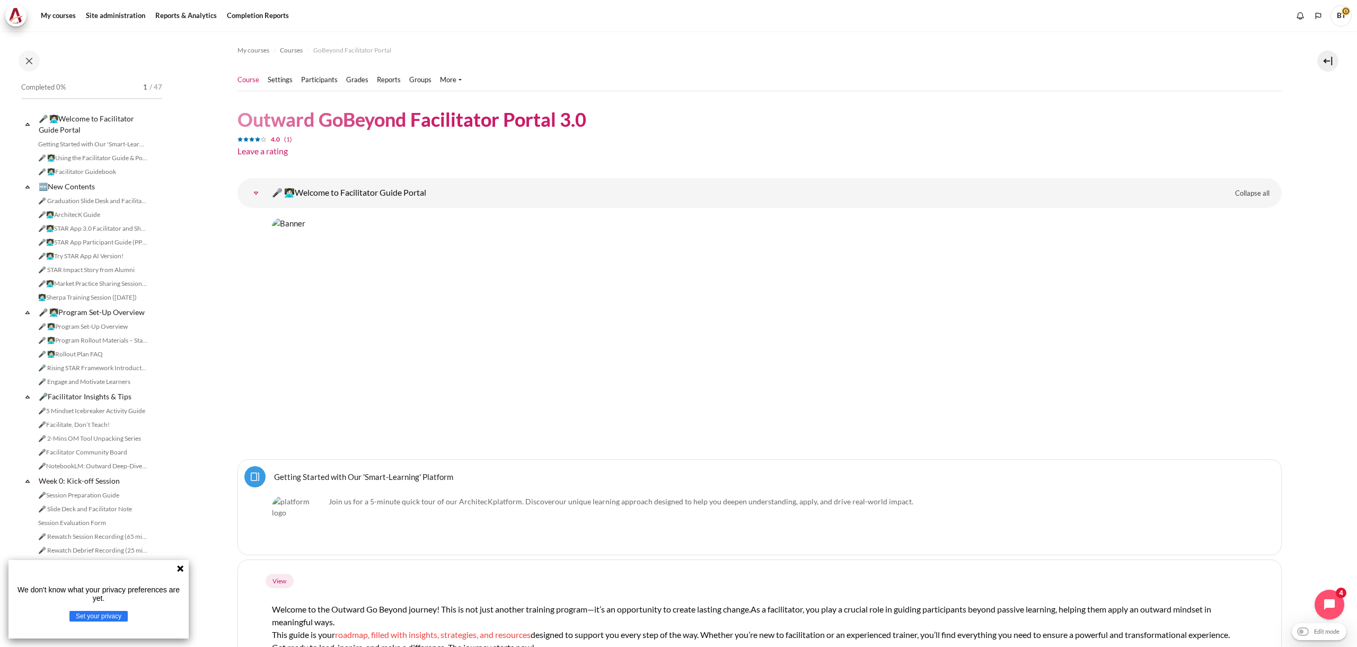
click at [317, 74] on ul "Course Settings Participants" at bounding box center [354, 79] width 233 height 21
click at [317, 78] on link "Participants" at bounding box center [319, 80] width 37 height 11
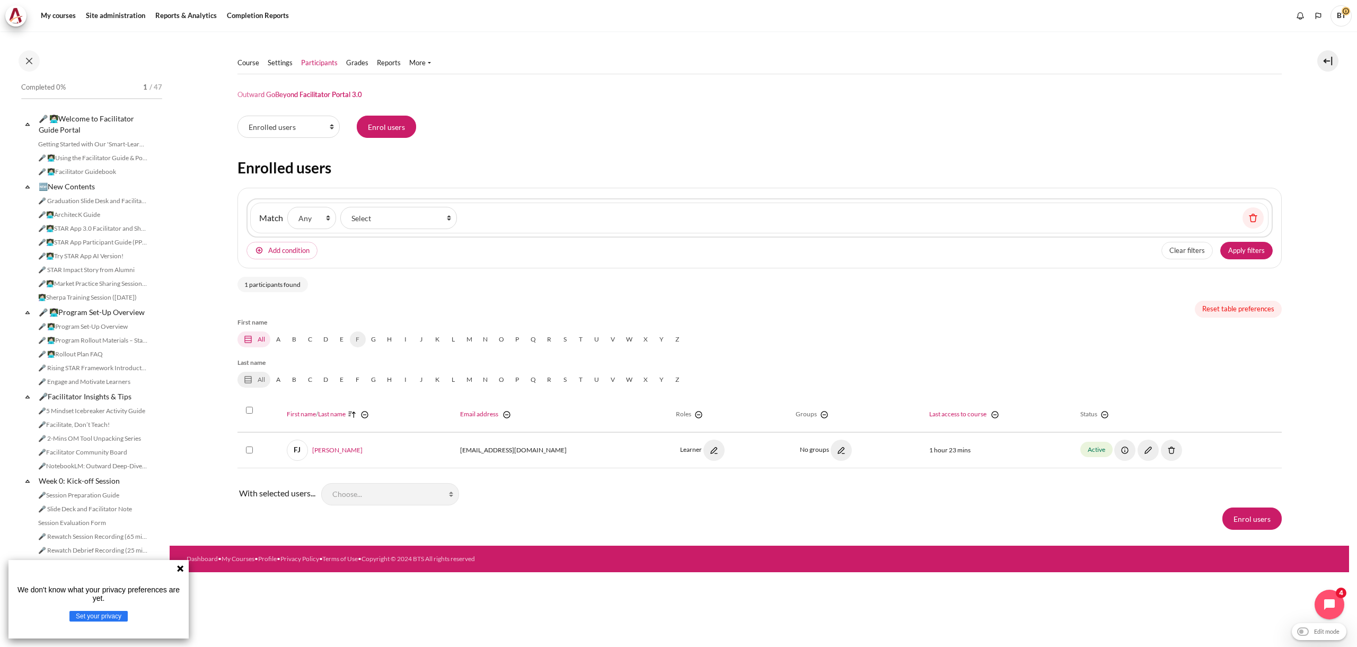
click at [265, 339] on link "All" at bounding box center [254, 339] width 33 height 16
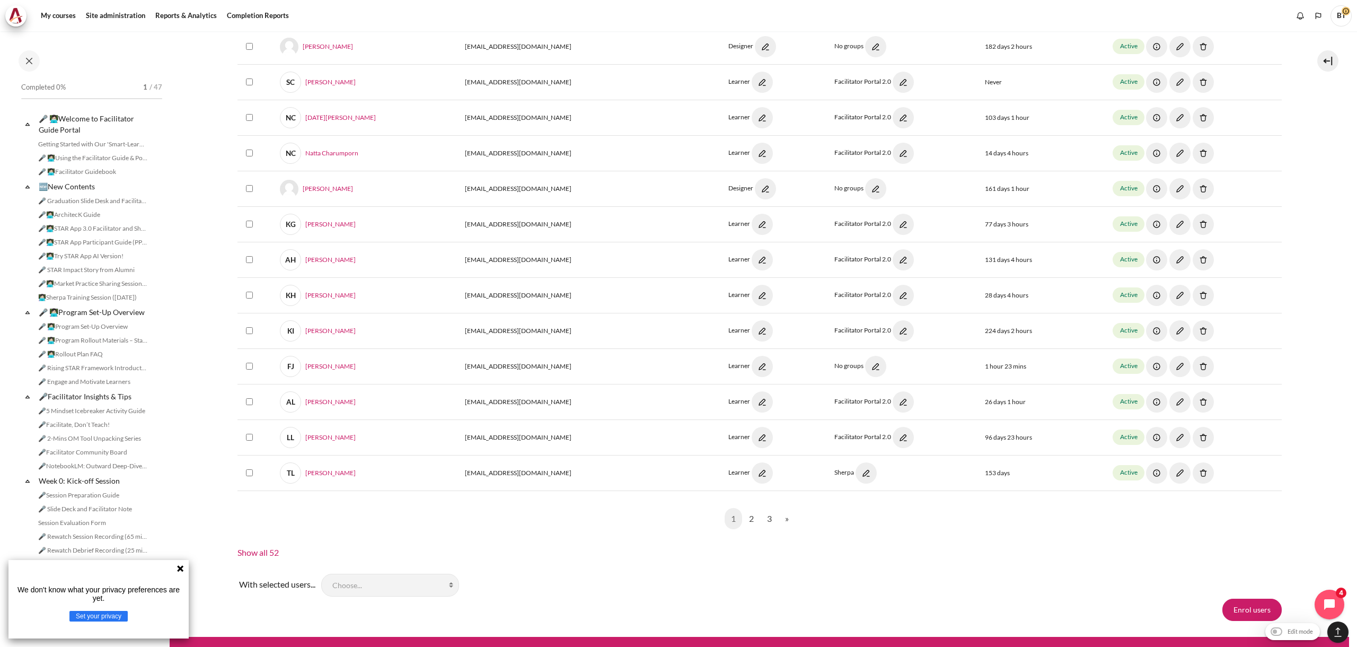
scroll to position [686, 0]
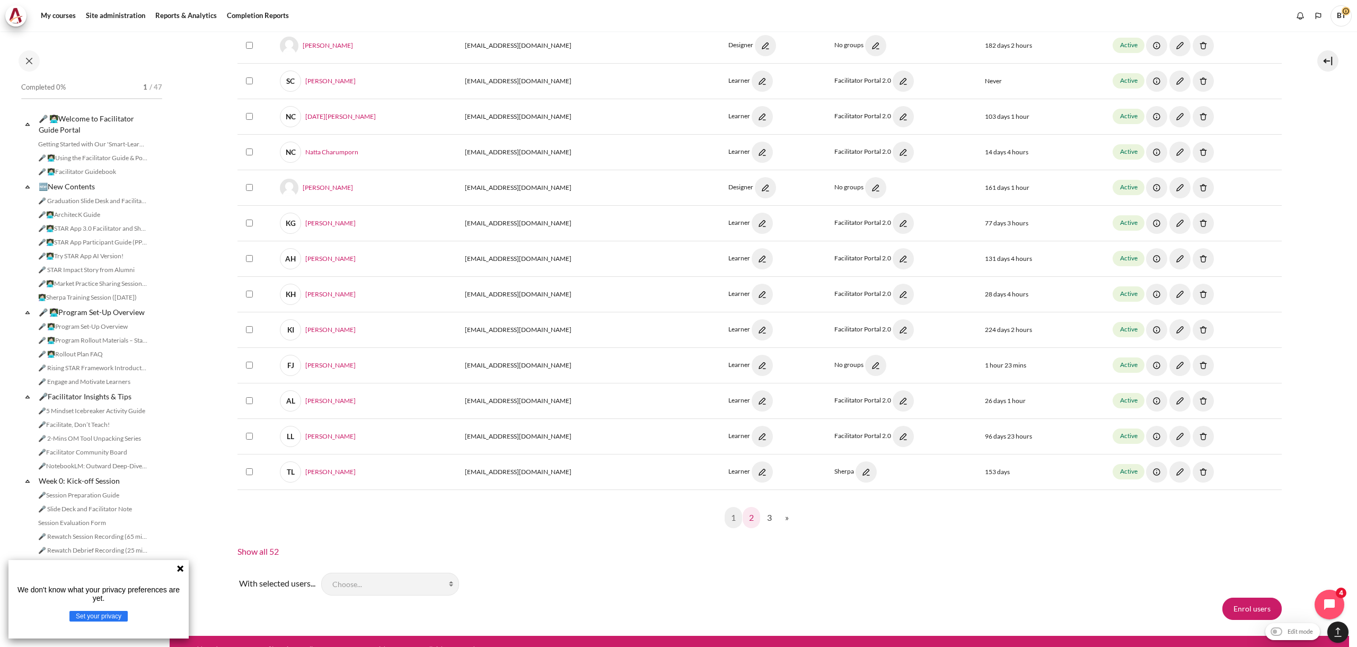
click at [749, 515] on link "2" at bounding box center [751, 517] width 17 height 21
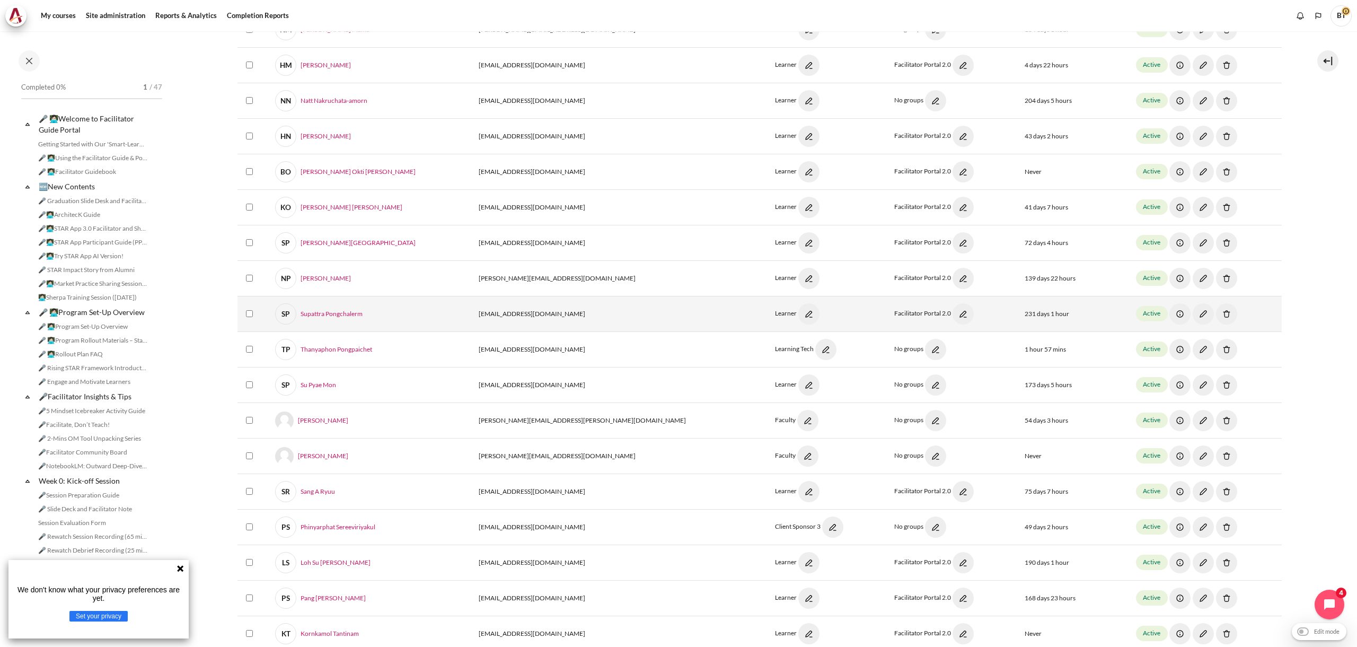
scroll to position [701, 0]
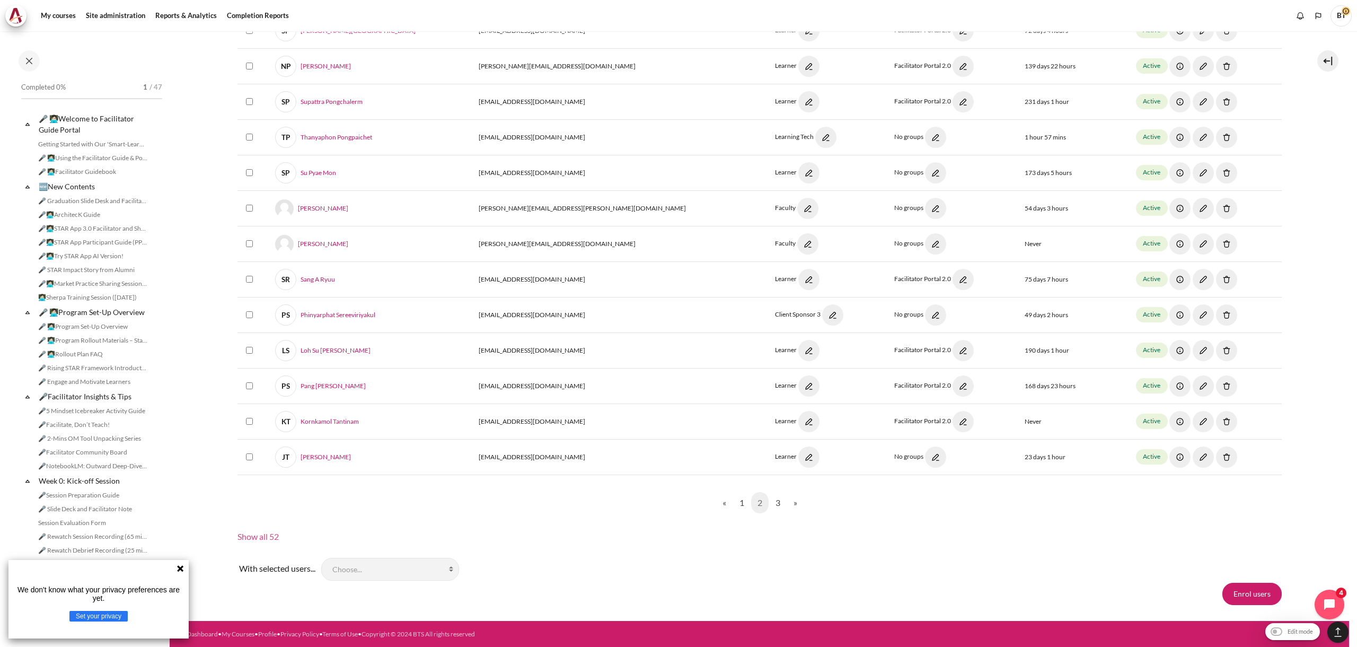
click at [273, 537] on link "Show all 52" at bounding box center [258, 536] width 41 height 10
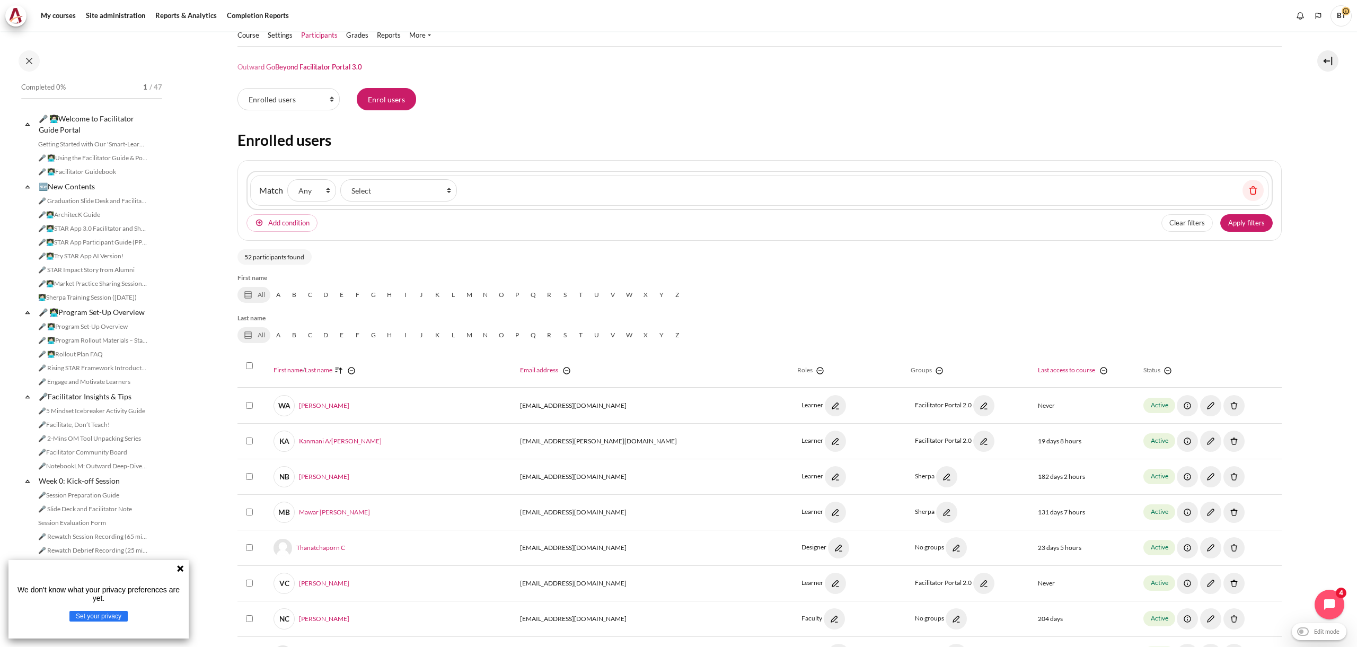
scroll to position [0, 0]
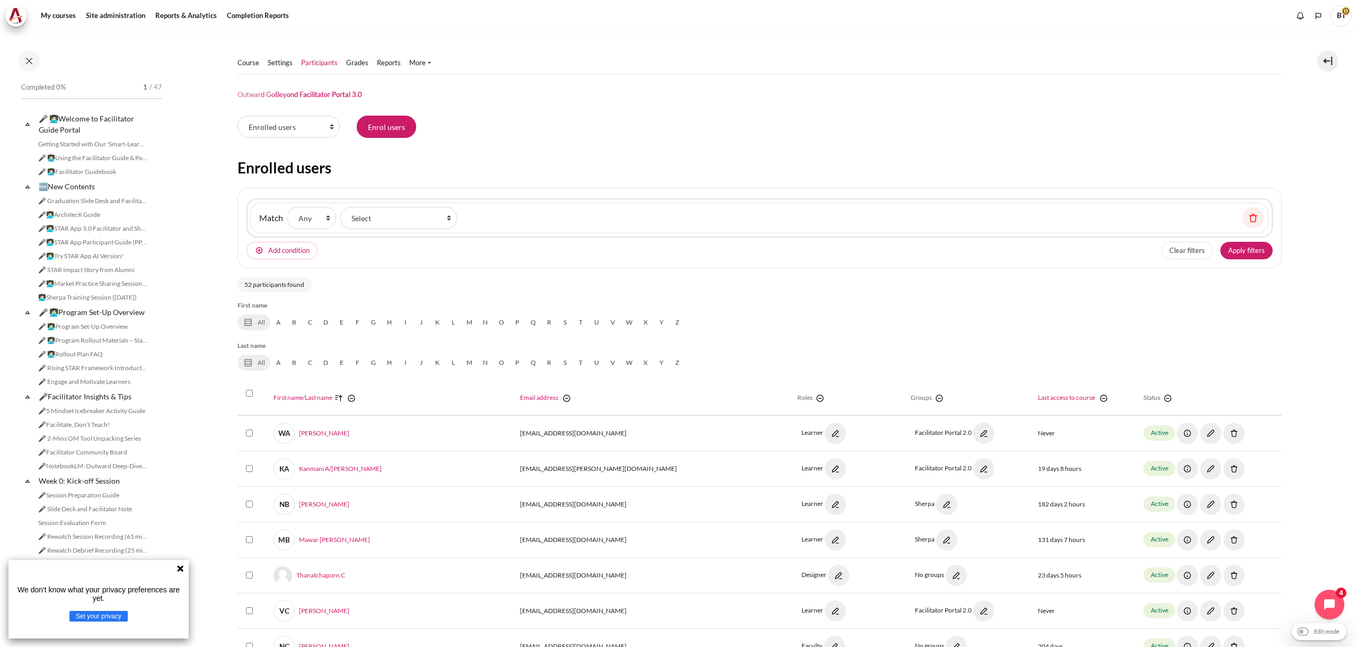
click at [934, 399] on img "Content" at bounding box center [939, 398] width 11 height 11
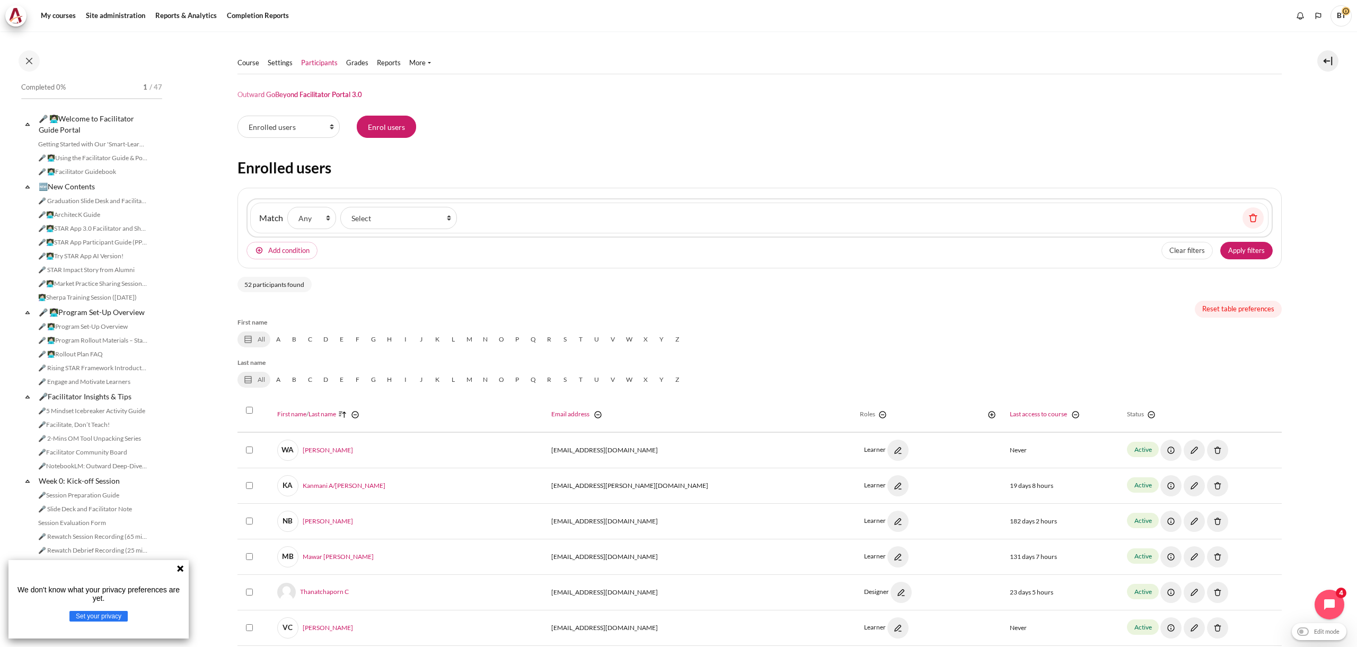
click at [250, 341] on icon "Content" at bounding box center [248, 339] width 11 height 11
click at [878, 416] on img "Content" at bounding box center [883, 414] width 11 height 11
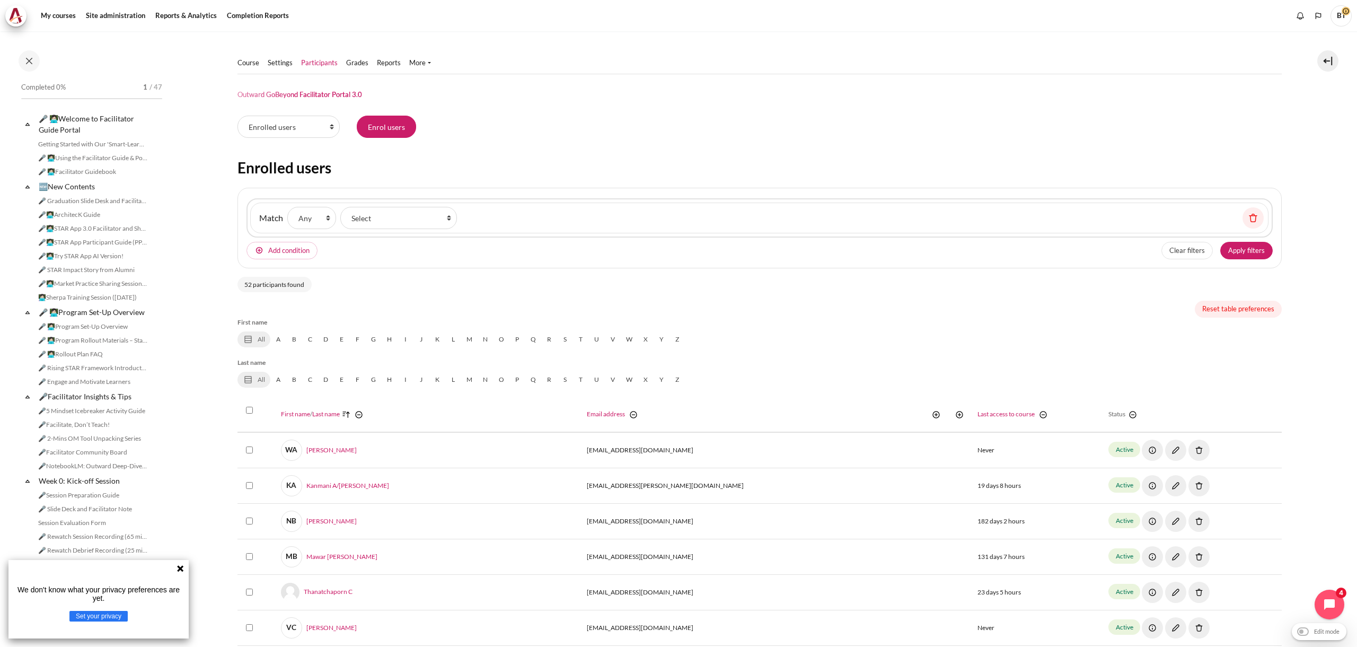
click at [931, 415] on img "Content" at bounding box center [936, 414] width 11 height 11
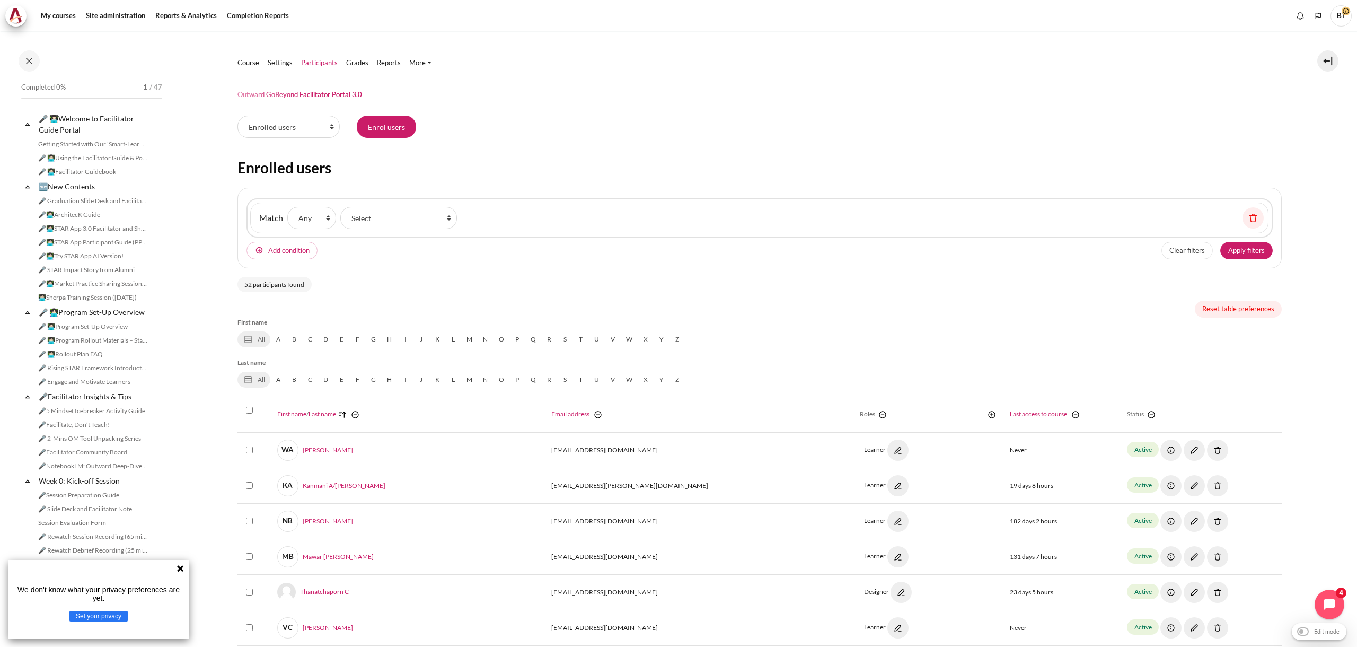
click at [987, 415] on img "Content" at bounding box center [992, 414] width 11 height 11
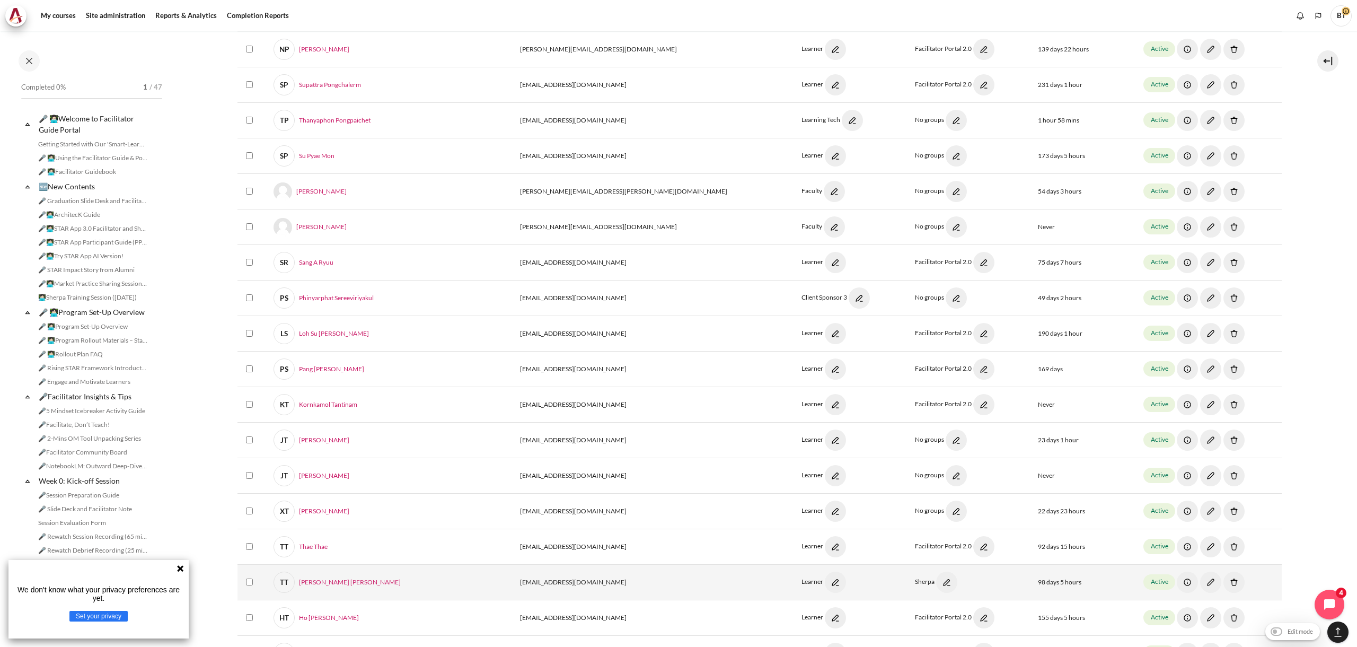
scroll to position [1733, 0]
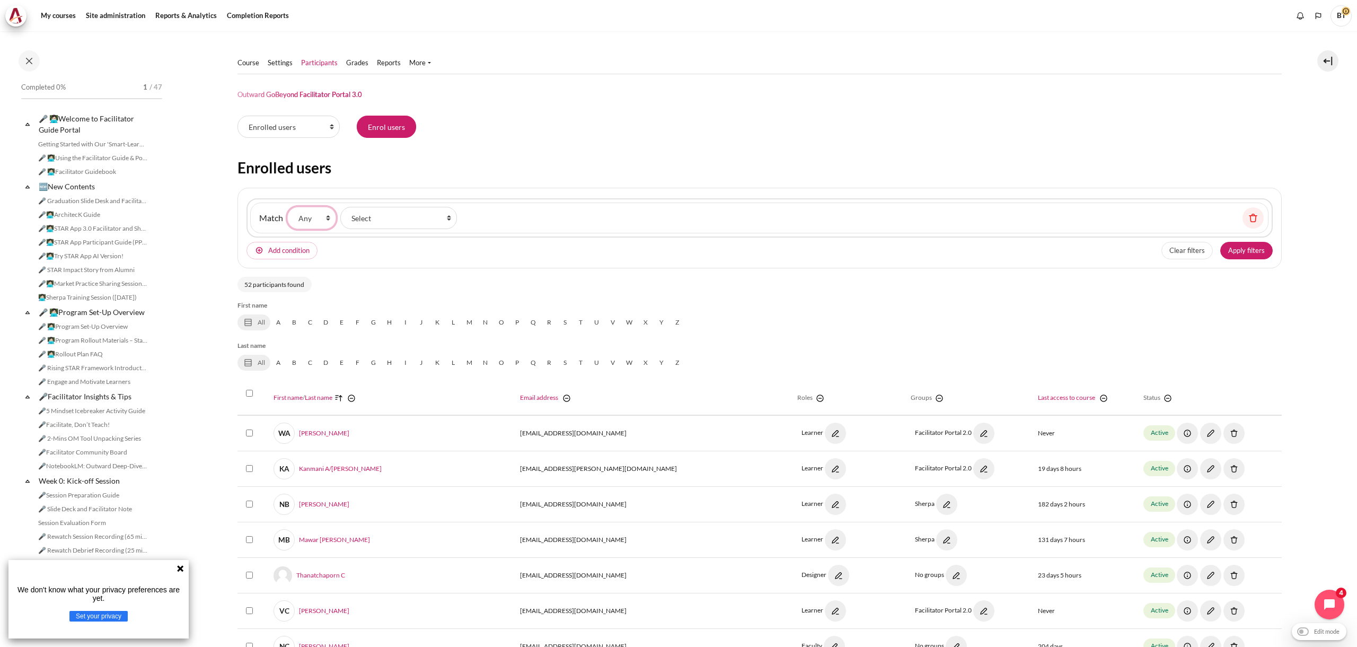
click at [317, 221] on select "None Any All" at bounding box center [311, 218] width 49 height 22
click at [382, 218] on select "Select Keyword Status Roles Enrolment methods Groups Inactive for more than" at bounding box center [398, 218] width 117 height 22
select select "groups"
select select "Content"
click at [524, 222] on input "Groups" at bounding box center [513, 218] width 105 height 22
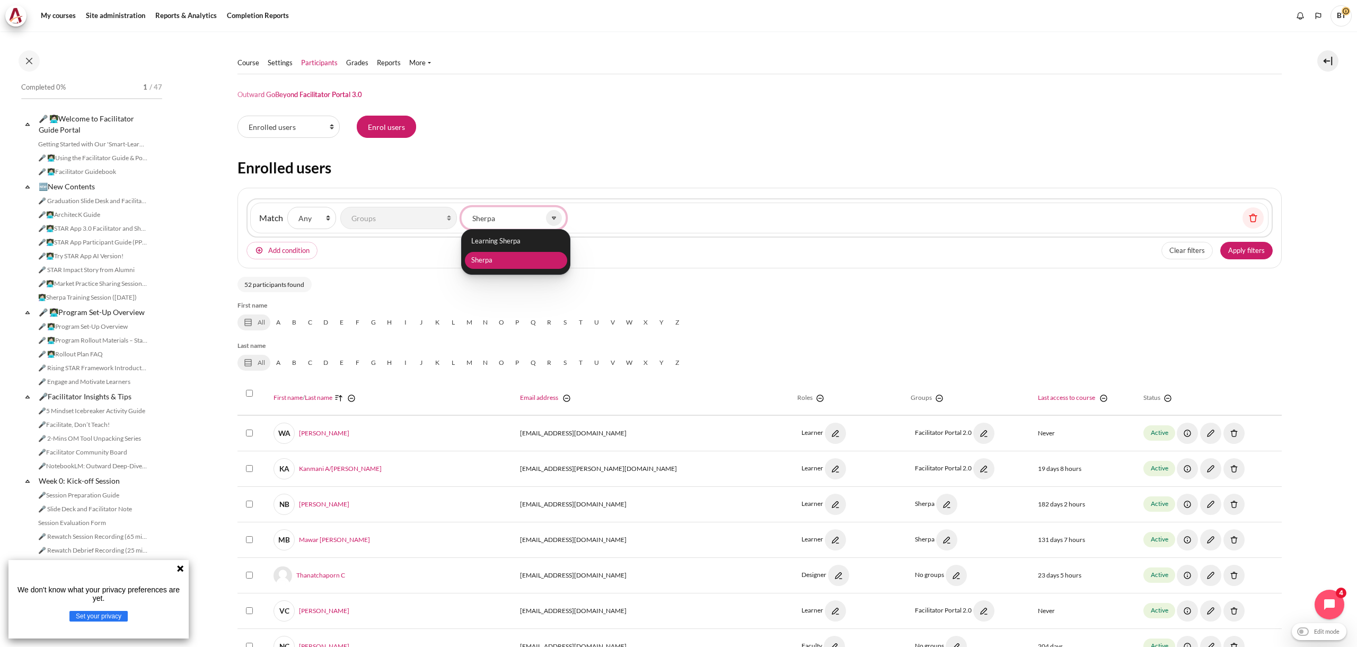
type input "Sherpa"
drag, startPoint x: 529, startPoint y: 262, endPoint x: 553, endPoint y: 263, distance: 24.4
click at [529, 262] on li "Sherpa" at bounding box center [516, 260] width 102 height 17
click at [644, 267] on div "Match None Any All of the following: Filter 1 Match None Any All Filter type Se…" at bounding box center [760, 228] width 1045 height 81
click at [1252, 248] on button "Apply filters" at bounding box center [1247, 251] width 52 height 18
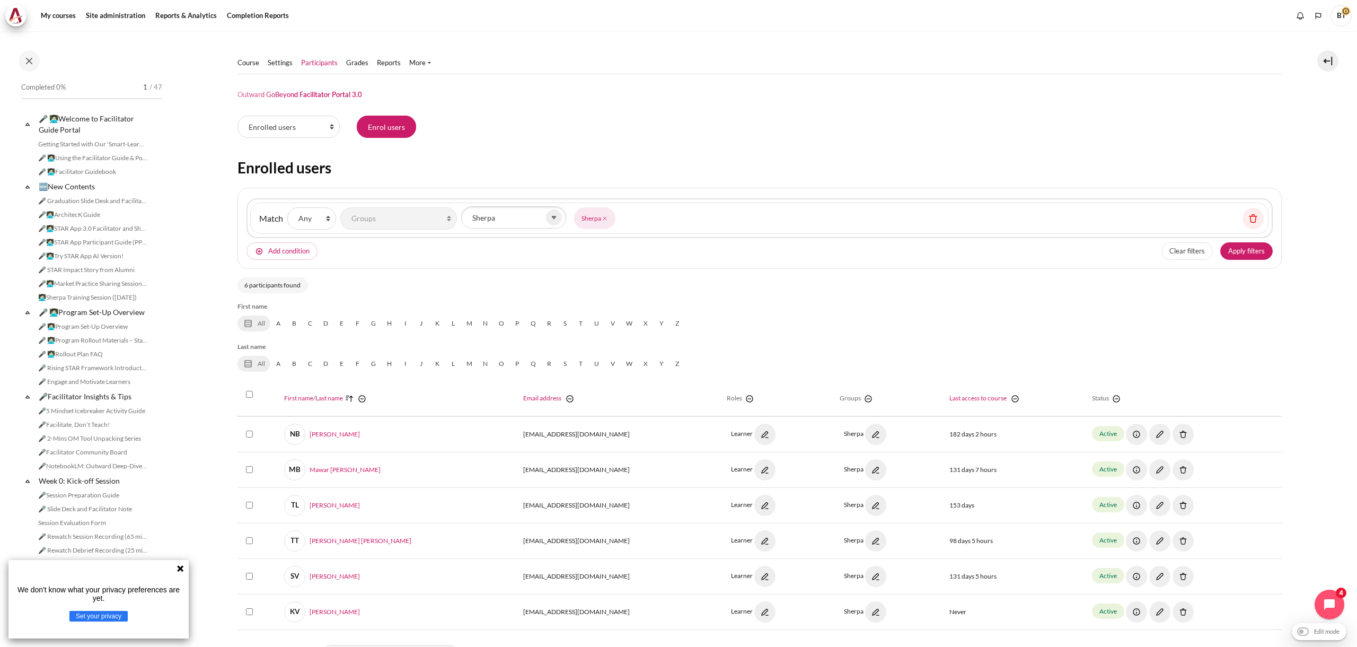
scroll to position [86, 0]
